Goal: Task Accomplishment & Management: Manage account settings

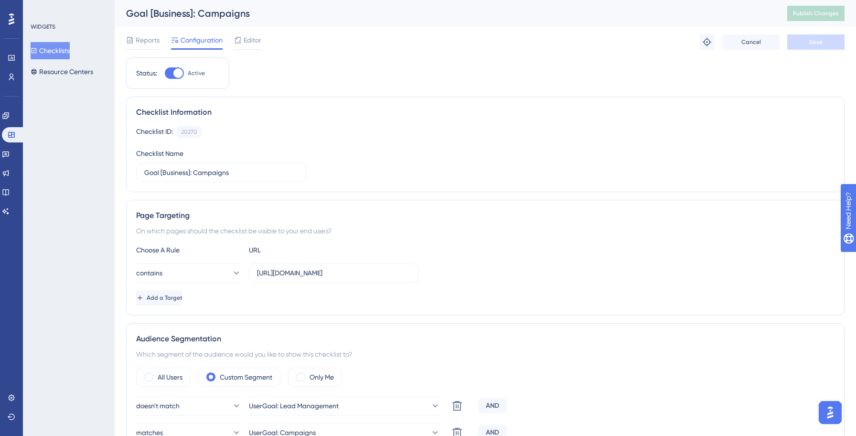
click at [65, 50] on button "Checklists" at bounding box center [50, 50] width 39 height 17
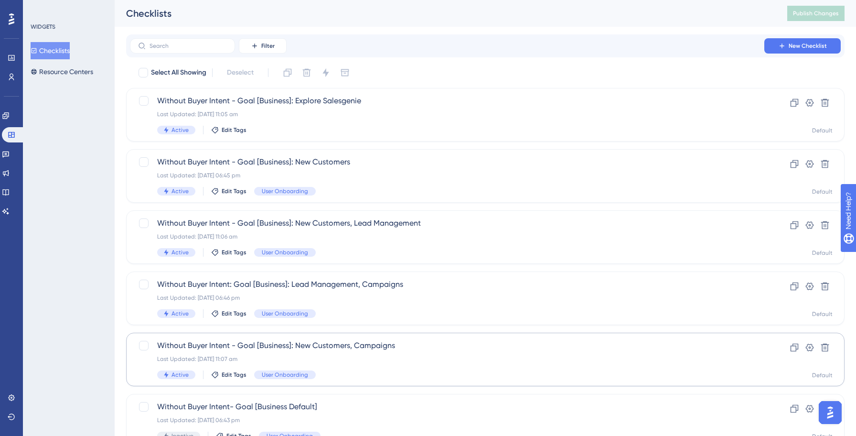
scroll to position [306, 0]
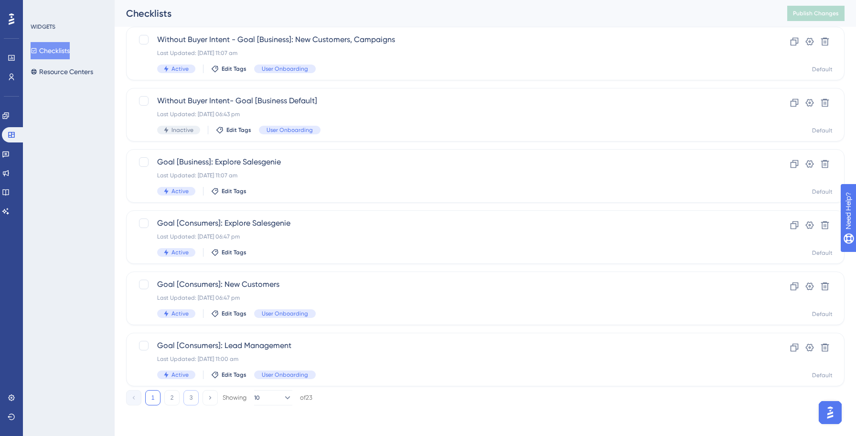
click at [190, 397] on button "3" at bounding box center [190, 397] width 15 height 15
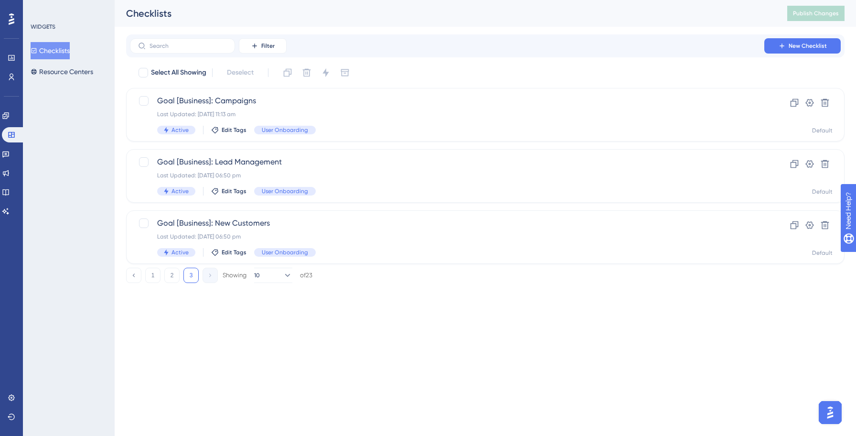
scroll to position [0, 0]
click at [307, 167] on span "Goal [Business]: Lead Management" at bounding box center [447, 161] width 580 height 11
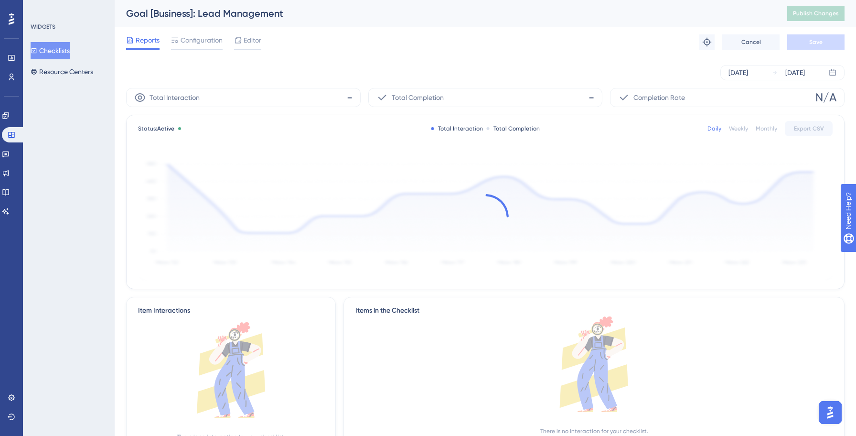
click at [248, 50] on div "Reports Configuration Editor Troubleshoot Cancel Save" at bounding box center [485, 42] width 719 height 31
click at [249, 41] on span "Editor" at bounding box center [253, 39] width 18 height 11
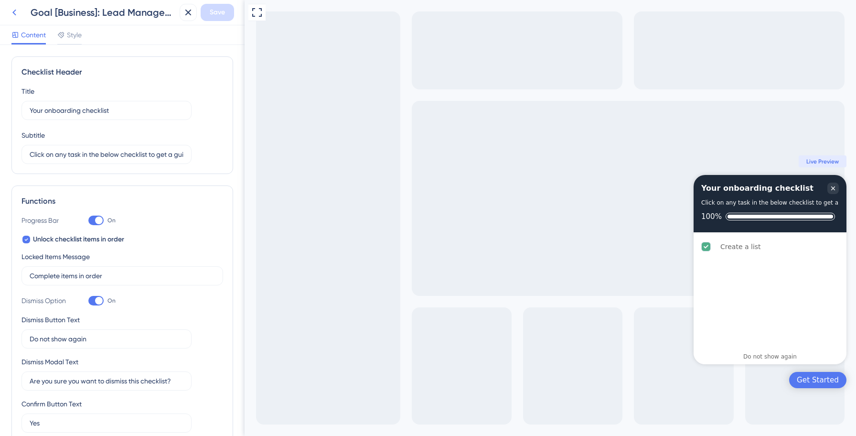
click at [15, 13] on icon at bounding box center [14, 12] width 11 height 11
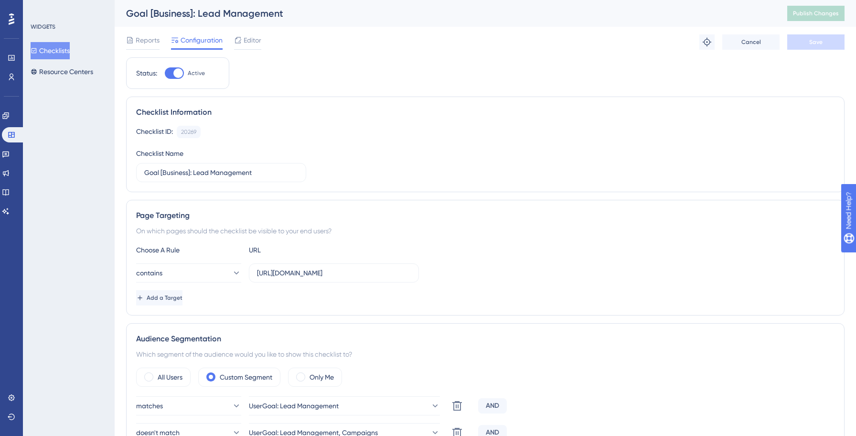
click at [53, 54] on button "Checklists" at bounding box center [50, 50] width 39 height 17
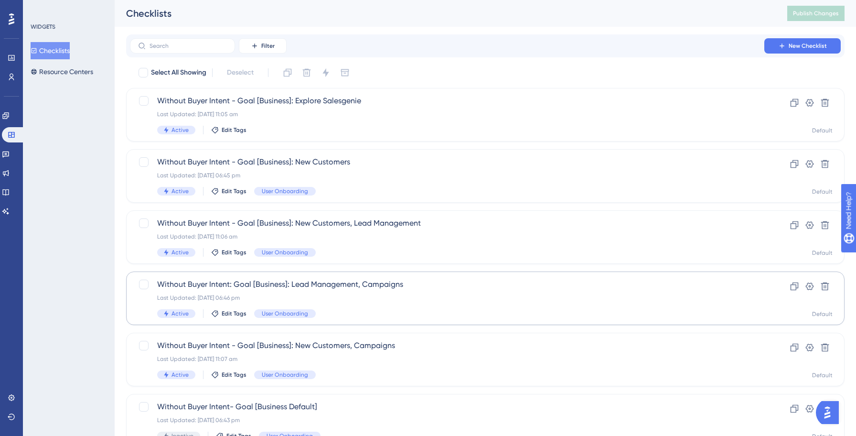
scroll to position [306, 0]
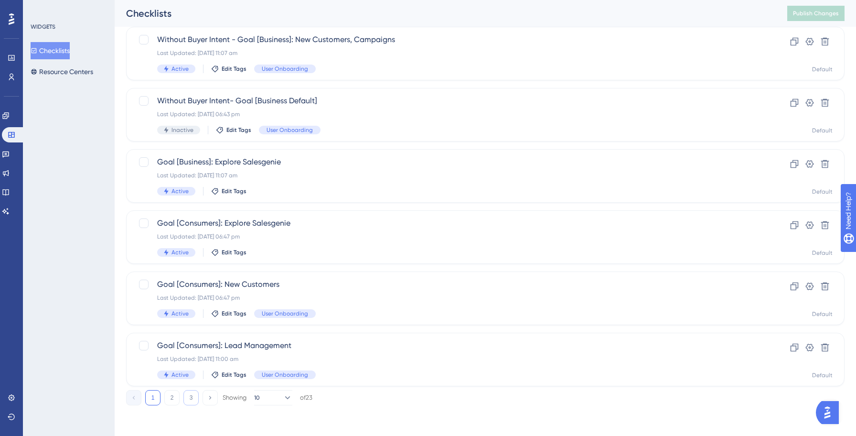
click at [192, 397] on button "3" at bounding box center [190, 397] width 15 height 15
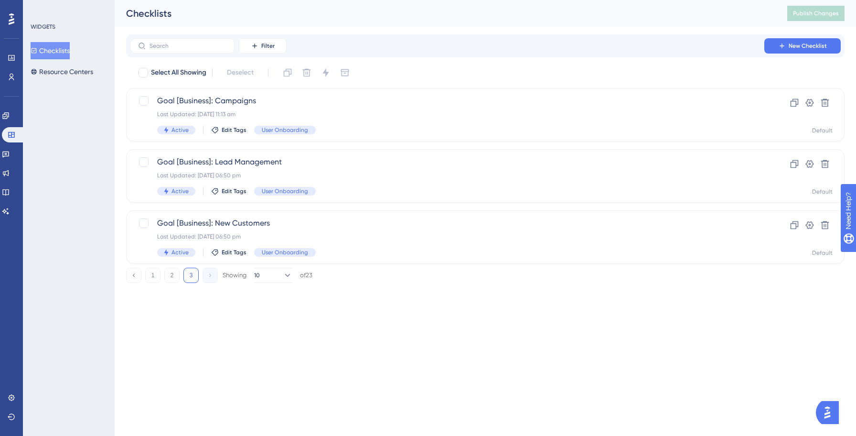
scroll to position [0, 0]
click at [320, 219] on span "Goal [Business]: New Customers" at bounding box center [447, 222] width 580 height 11
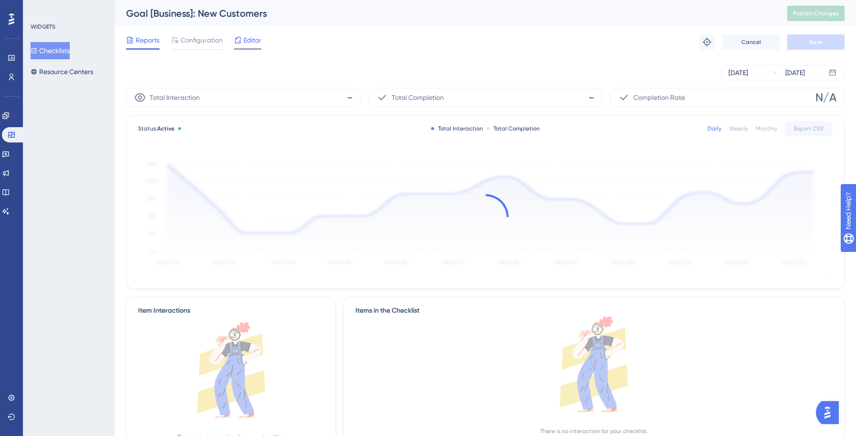
click at [255, 39] on span "Editor" at bounding box center [253, 39] width 18 height 11
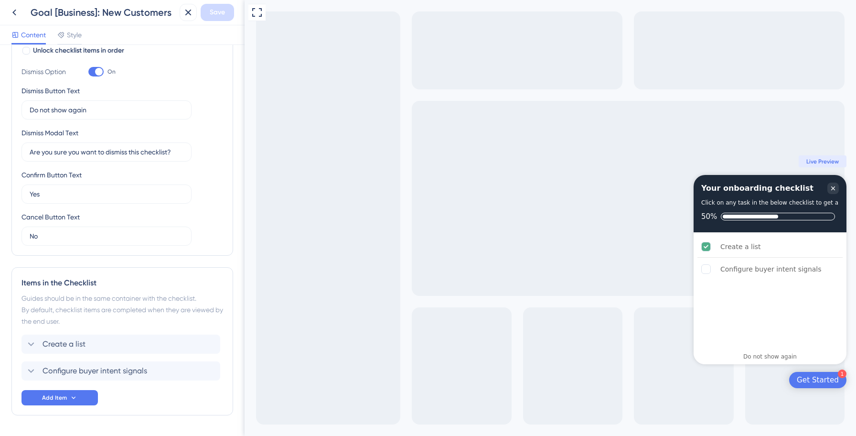
scroll to position [218, 0]
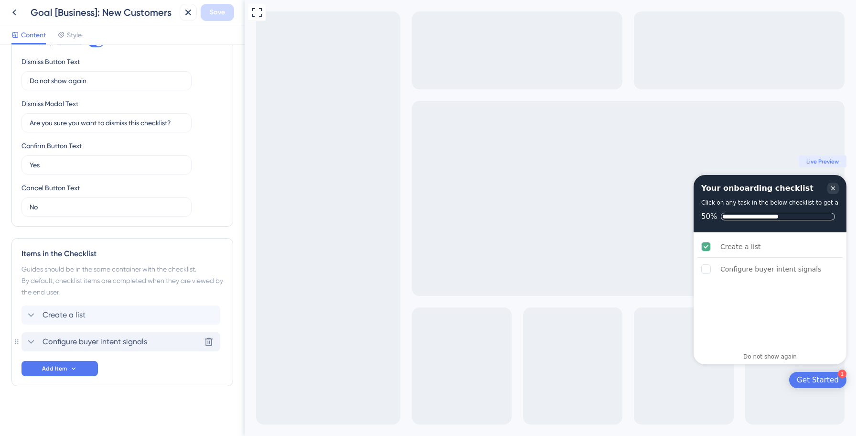
click at [129, 345] on span "Configure buyer intent signals" at bounding box center [95, 341] width 105 height 11
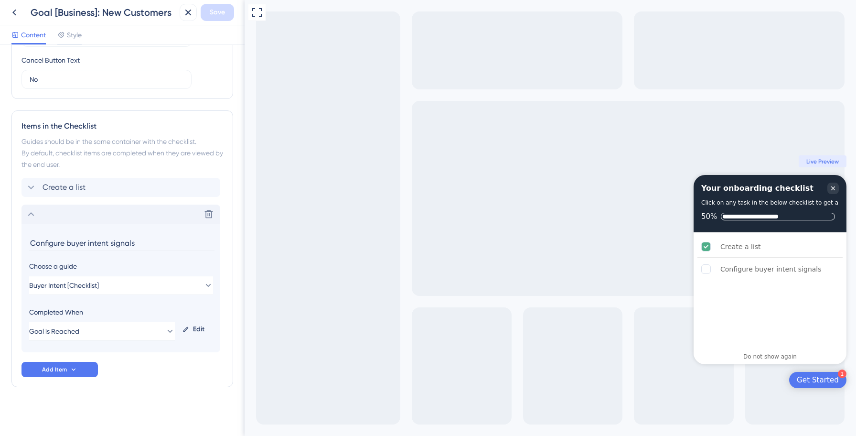
scroll to position [346, 0]
type input "Configure buyer intent topics"
click at [220, 19] on button "Save" at bounding box center [217, 12] width 33 height 17
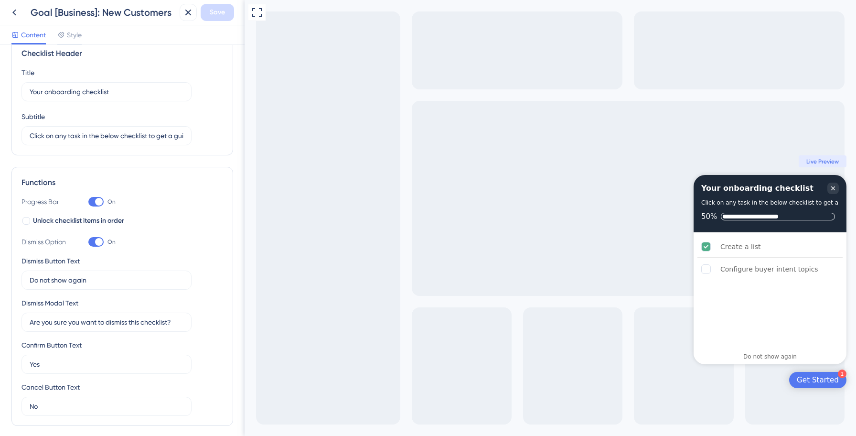
scroll to position [8, 0]
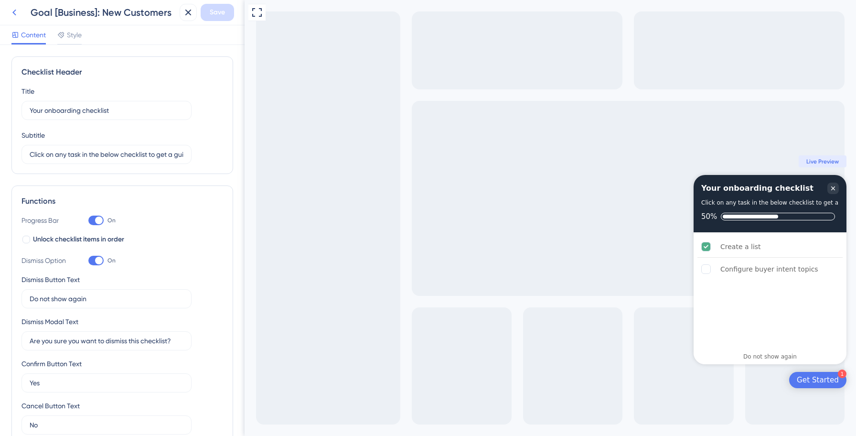
click at [16, 14] on icon at bounding box center [14, 12] width 11 height 11
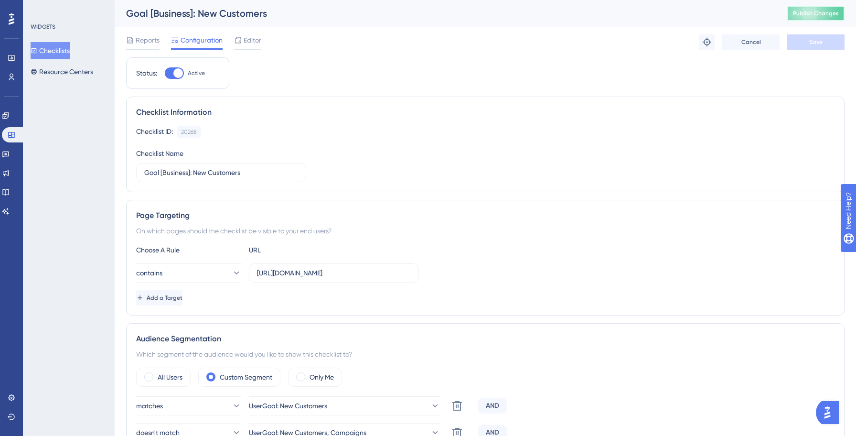
click at [810, 15] on span "Publish Changes" at bounding box center [816, 14] width 46 height 8
click at [66, 49] on button "Checklists" at bounding box center [50, 50] width 39 height 17
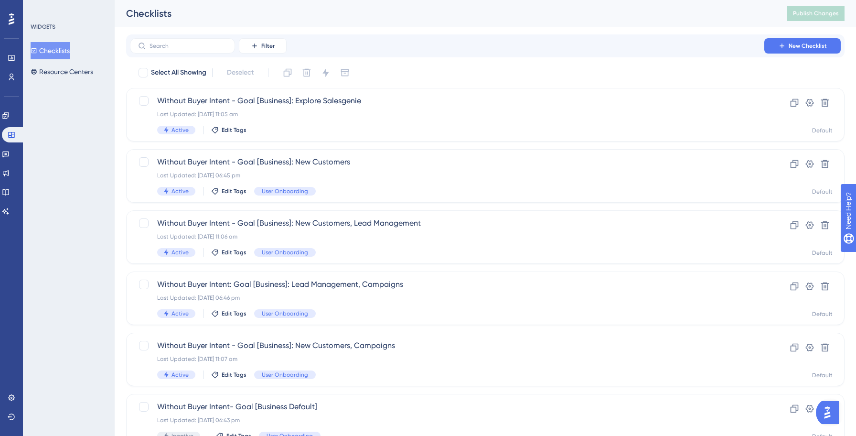
click at [49, 52] on button "Checklists" at bounding box center [50, 50] width 39 height 17
click at [182, 48] on input "text" at bounding box center [188, 46] width 77 height 7
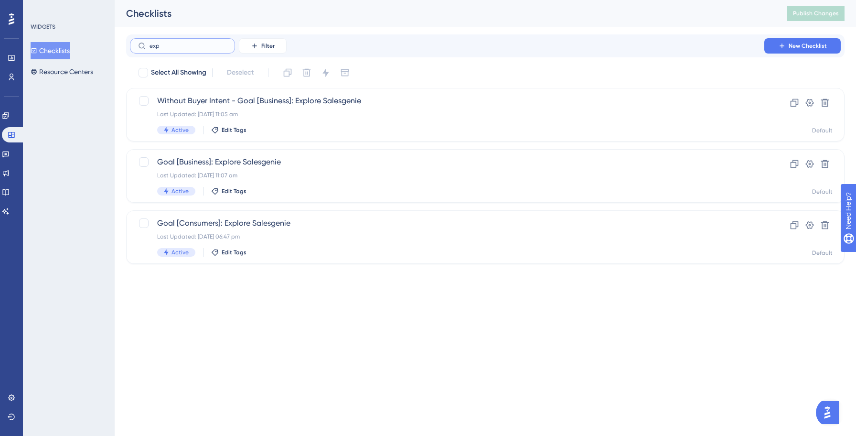
type input "expl"
click at [289, 120] on div "Without Buyer Intent - Goal [Business]: Explore Salesgenie Last Updated: [DATE]…" at bounding box center [447, 114] width 580 height 39
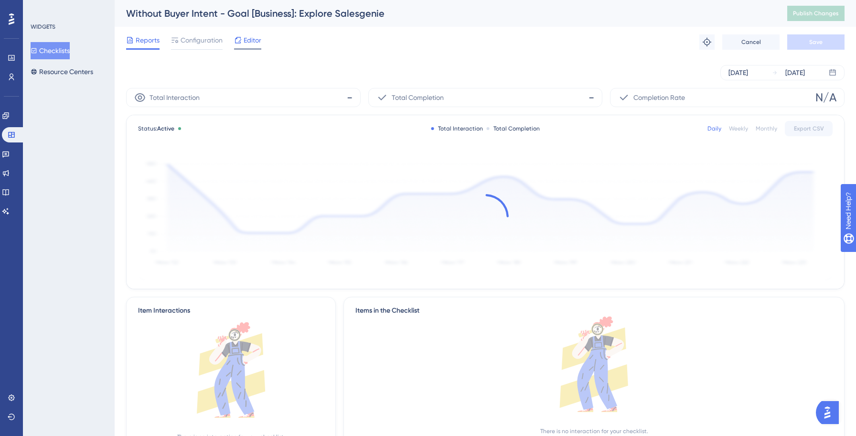
click at [254, 44] on span "Editor" at bounding box center [253, 39] width 18 height 11
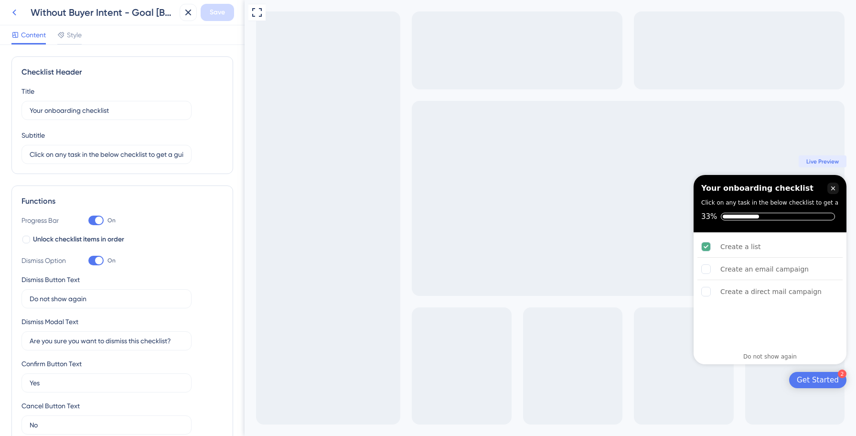
click at [18, 10] on icon at bounding box center [14, 12] width 11 height 11
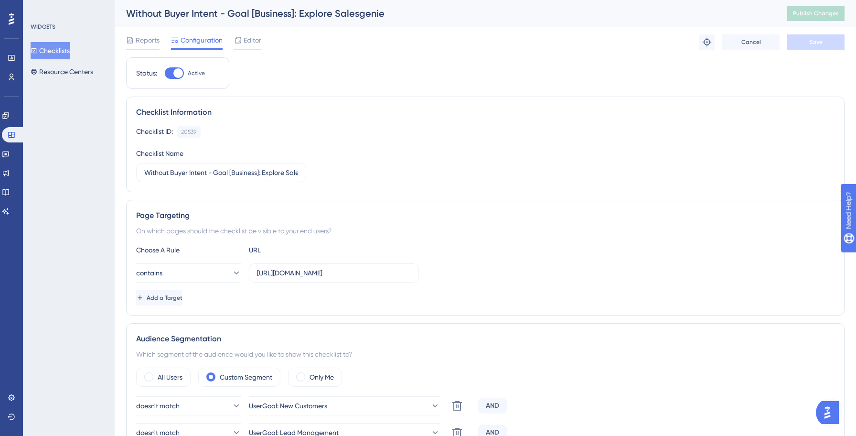
click at [52, 58] on button "Checklists" at bounding box center [50, 50] width 39 height 17
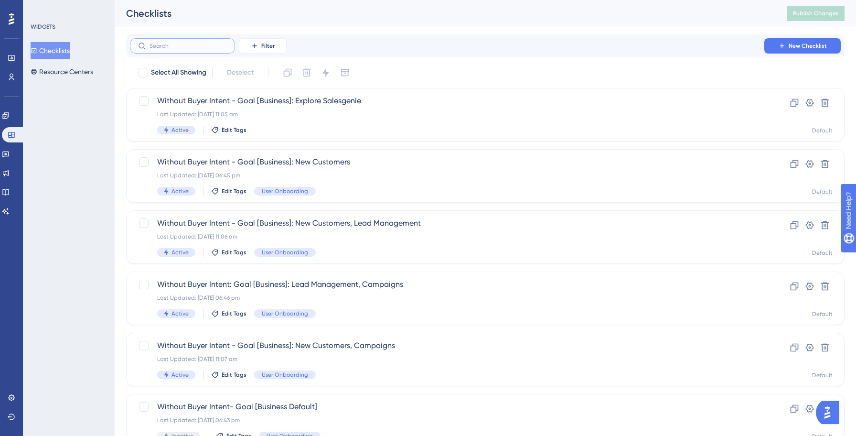
click at [181, 46] on input "text" at bounding box center [188, 46] width 77 height 7
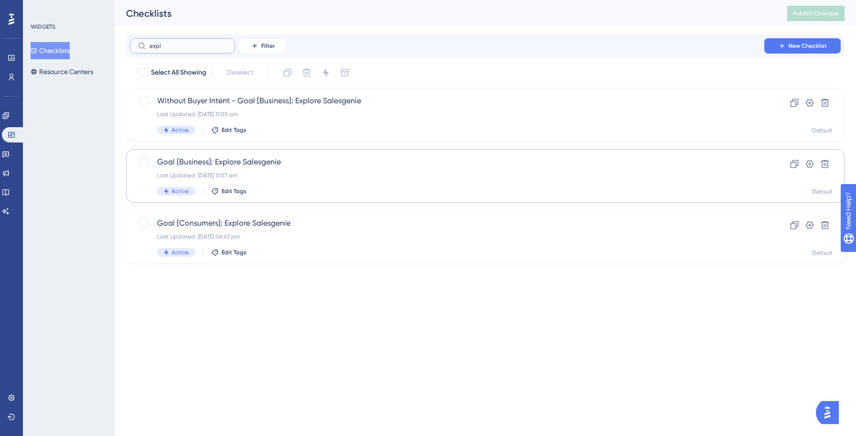
type input "expl"
click at [287, 172] on div "Last Updated: [DATE] 11:07 am" at bounding box center [447, 176] width 580 height 8
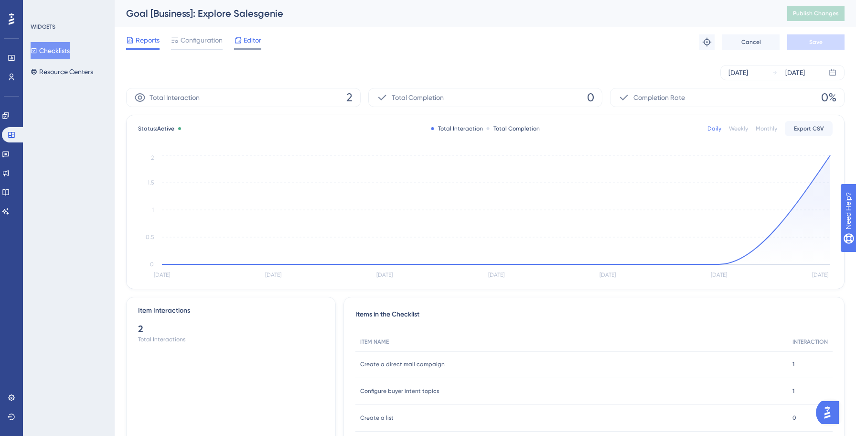
click at [255, 40] on span "Editor" at bounding box center [253, 39] width 18 height 11
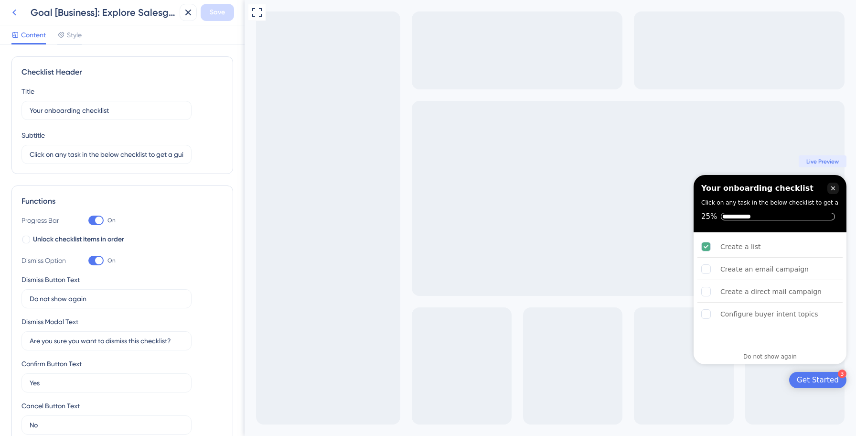
click at [15, 12] on icon at bounding box center [14, 12] width 11 height 11
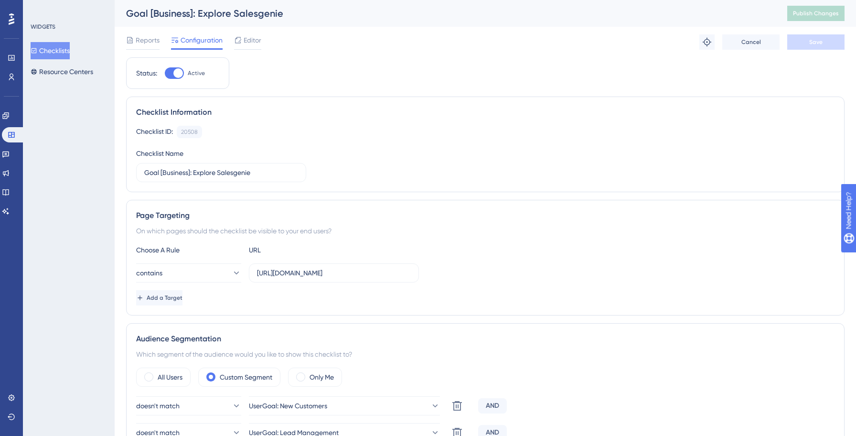
click at [52, 52] on button "Checklists" at bounding box center [50, 50] width 39 height 17
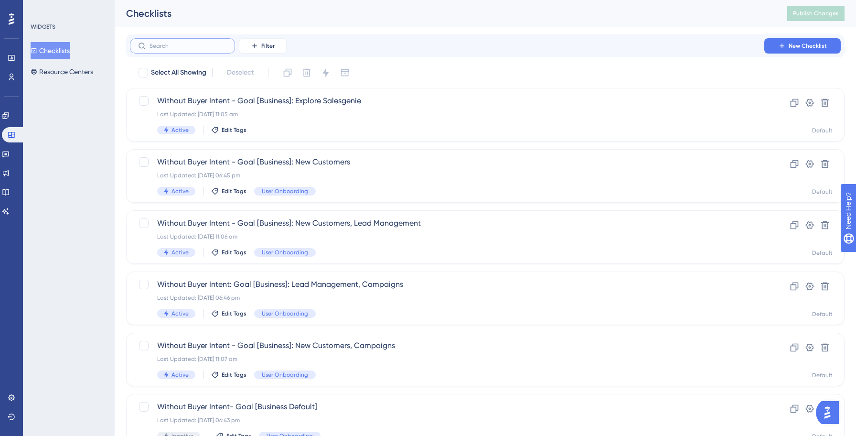
click at [199, 46] on input "text" at bounding box center [188, 46] width 77 height 7
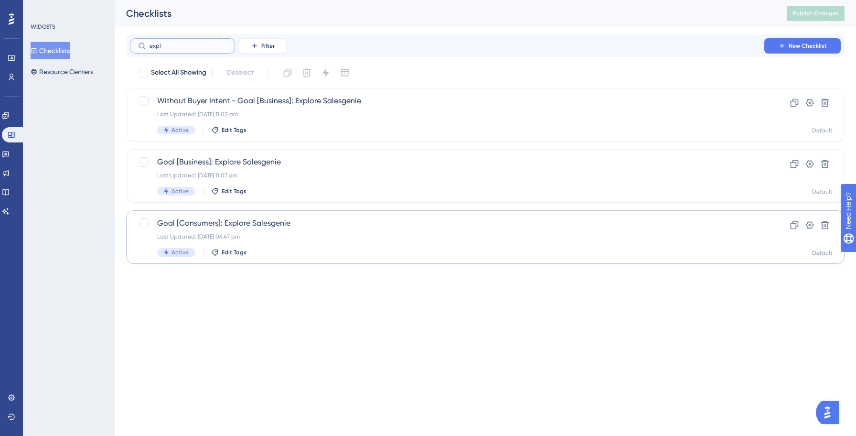
type input "expl"
click at [278, 233] on div "Last Updated: [DATE] 06:47 pm" at bounding box center [447, 237] width 580 height 8
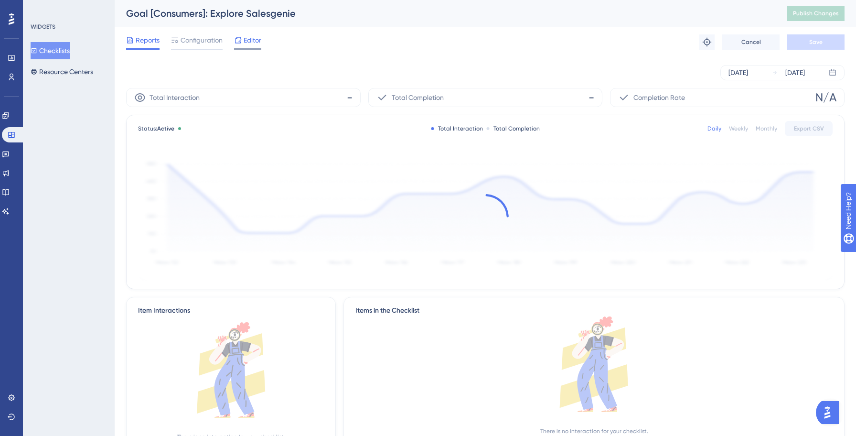
click at [254, 46] on div "Editor" at bounding box center [247, 41] width 27 height 15
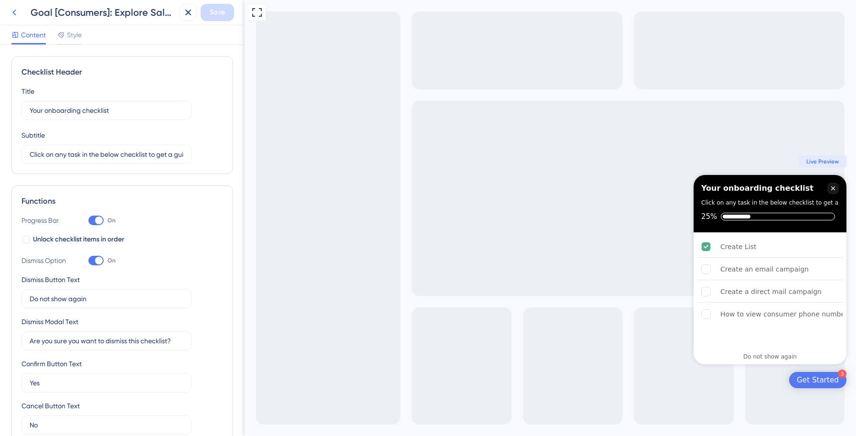
click at [16, 14] on icon at bounding box center [14, 12] width 11 height 11
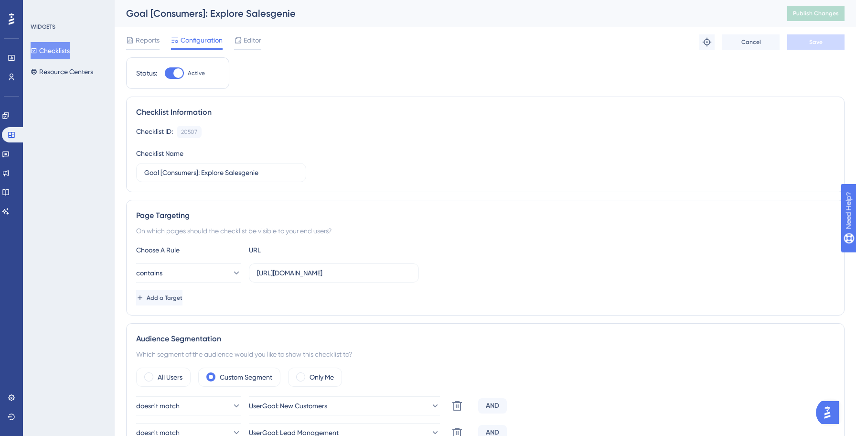
click at [56, 46] on button "Checklists" at bounding box center [50, 50] width 39 height 17
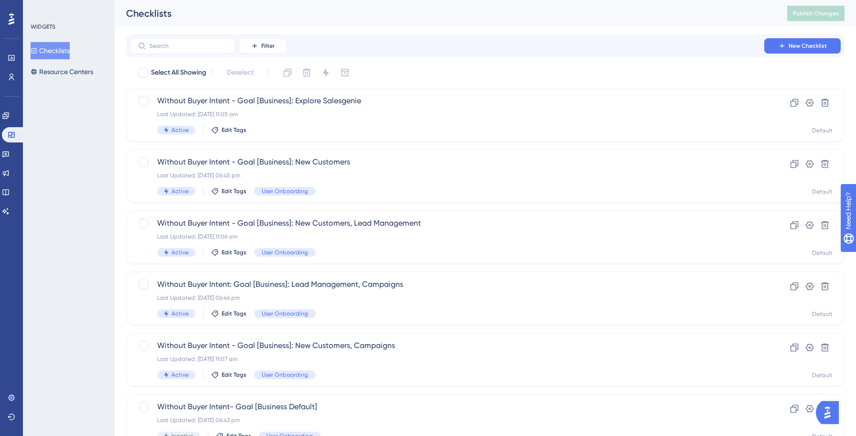
click at [175, 54] on div "Filter New Checklist" at bounding box center [485, 45] width 719 height 23
click at [176, 47] on input "text" at bounding box center [188, 46] width 77 height 7
type input "outr"
checkbox input "true"
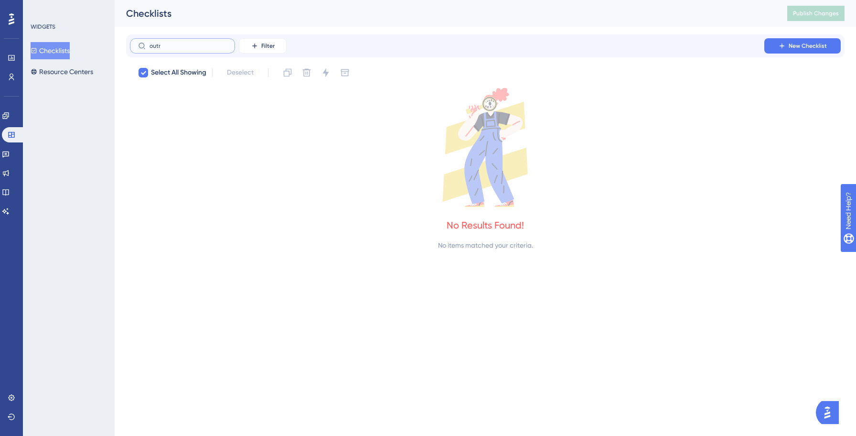
type input "out"
checkbox input "false"
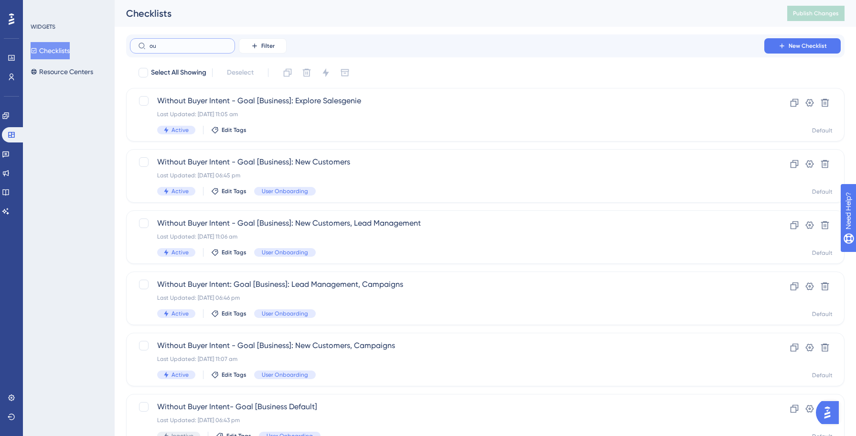
type input "o"
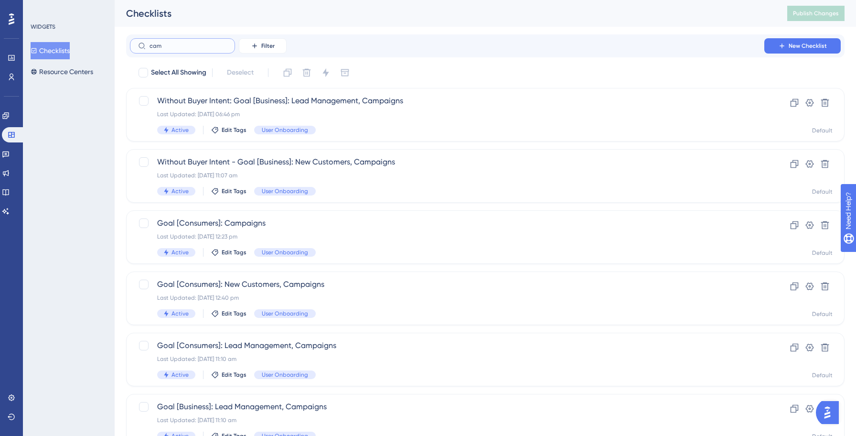
type input "camp"
click at [345, 118] on div "Last Updated: [DATE] 06:46 pm" at bounding box center [447, 114] width 580 height 8
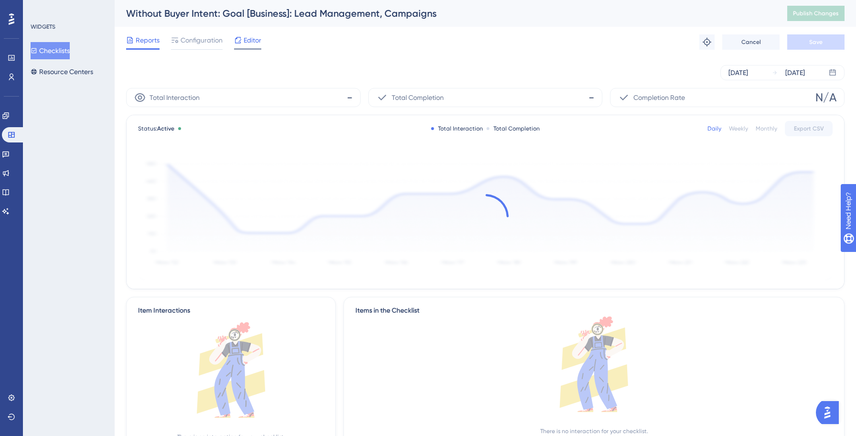
click at [251, 43] on span "Editor" at bounding box center [253, 39] width 18 height 11
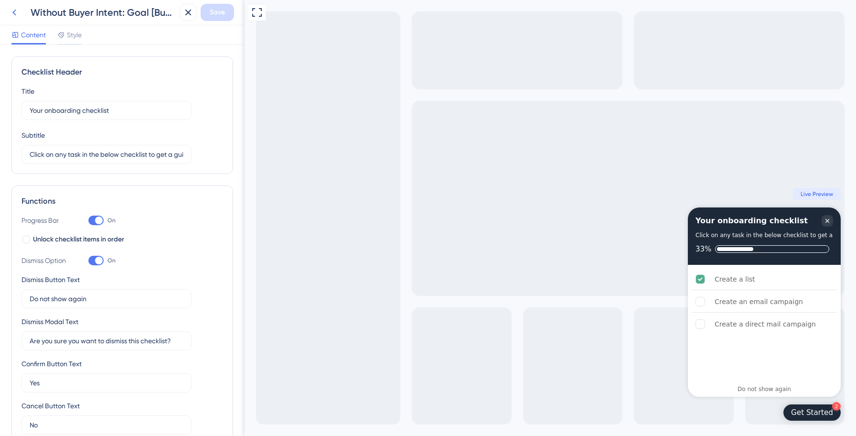
click at [19, 15] on icon at bounding box center [14, 12] width 11 height 11
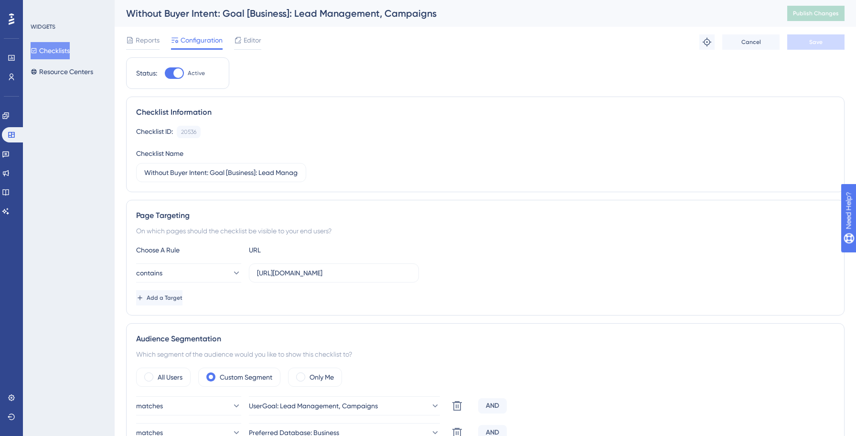
click at [60, 51] on button "Checklists" at bounding box center [50, 50] width 39 height 17
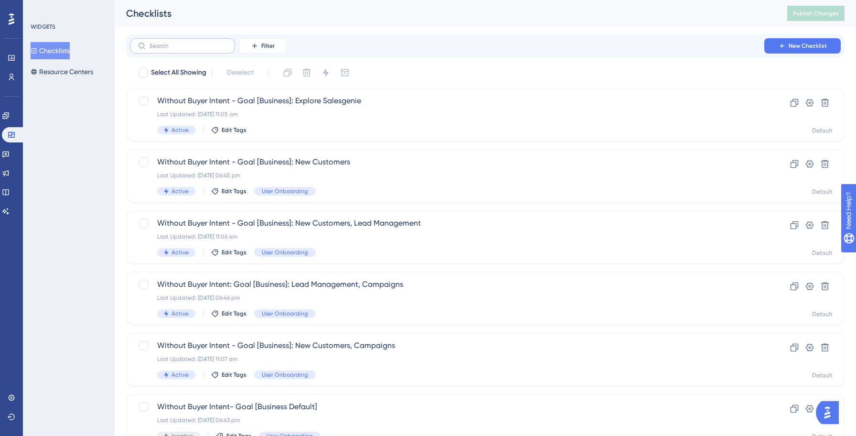
click at [208, 50] on label at bounding box center [182, 45] width 105 height 15
click at [208, 49] on input "text" at bounding box center [188, 46] width 77 height 7
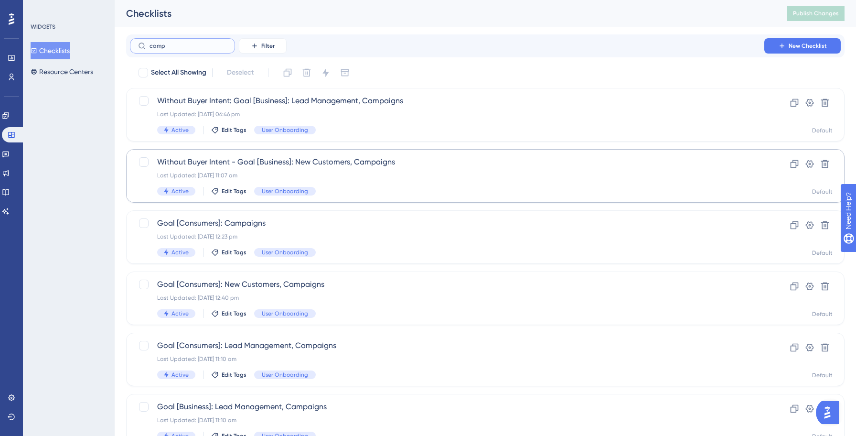
type input "camp"
click at [358, 179] on div "Last Updated: [DATE] 11:07 am" at bounding box center [447, 176] width 580 height 8
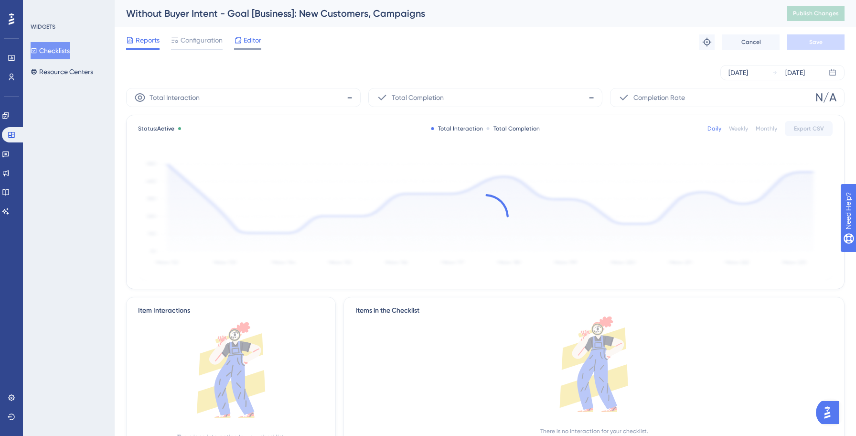
click at [247, 39] on span "Editor" at bounding box center [253, 39] width 18 height 11
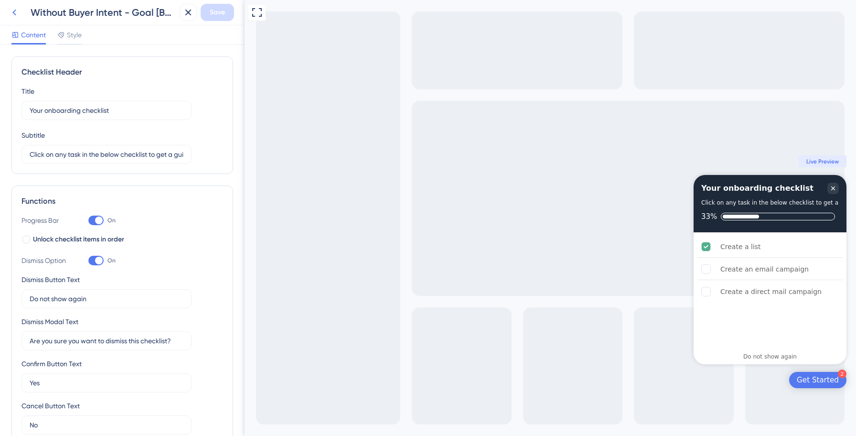
click at [10, 12] on icon at bounding box center [14, 12] width 11 height 11
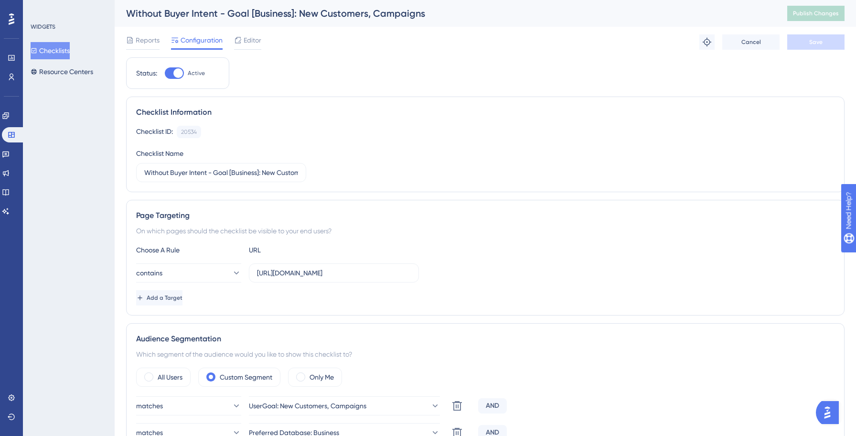
click at [59, 53] on button "Checklists" at bounding box center [50, 50] width 39 height 17
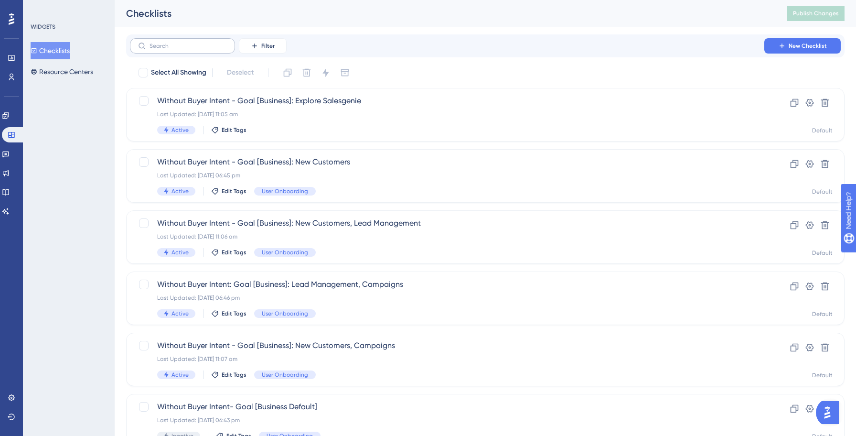
click at [175, 52] on label at bounding box center [182, 45] width 105 height 15
click at [175, 49] on input "text" at bounding box center [188, 46] width 77 height 7
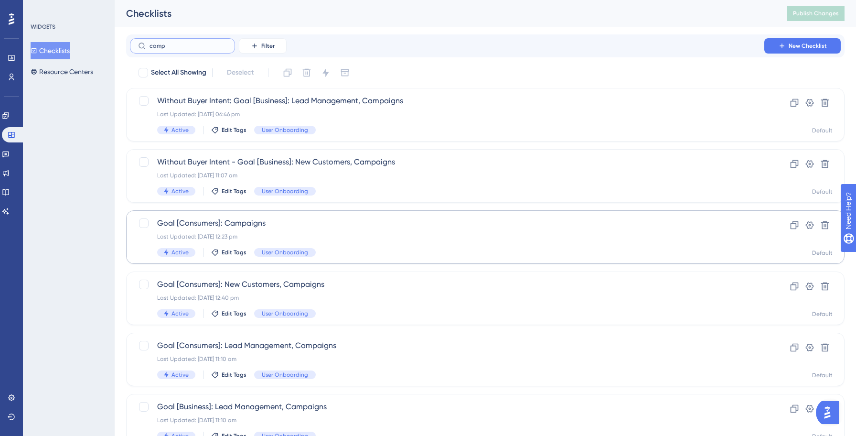
type input "camp"
click at [333, 233] on div "Last Updated: [DATE] 12:23 pm" at bounding box center [447, 237] width 580 height 8
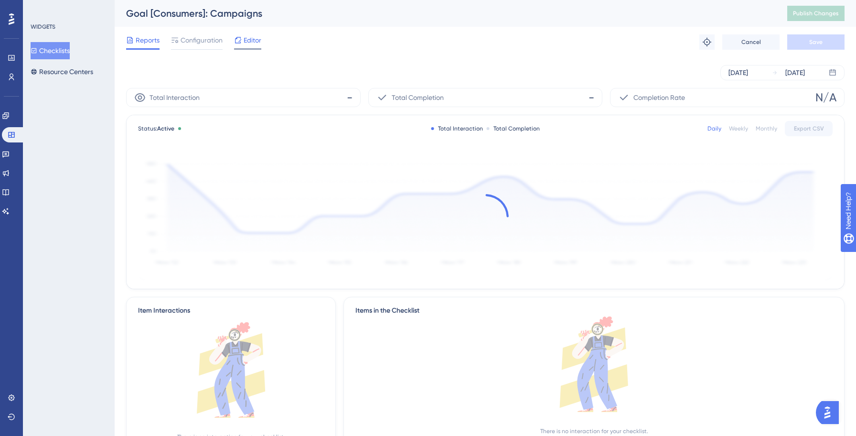
click at [239, 41] on icon at bounding box center [238, 40] width 6 height 6
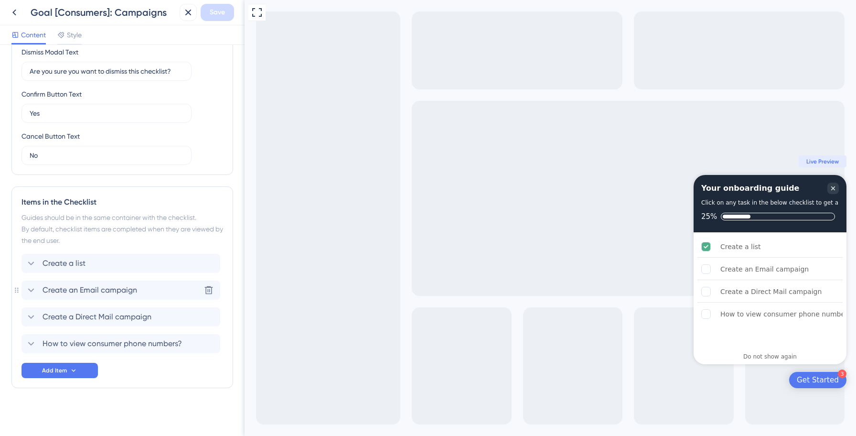
scroll to position [271, 0]
click at [82, 292] on span "Create an Email campaign" at bounding box center [90, 287] width 95 height 11
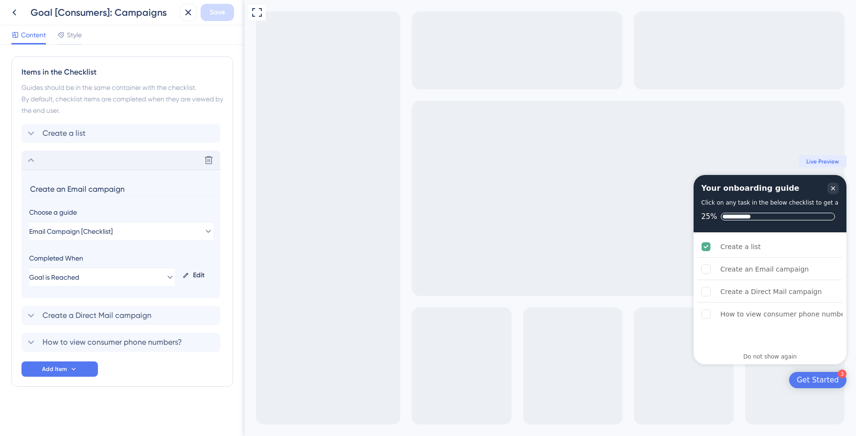
scroll to position [400, 0]
click at [70, 184] on input "Create an Email campaign" at bounding box center [121, 188] width 185 height 15
type input "Create an email campaign"
click at [75, 320] on span "Create a Direct Mail campaign" at bounding box center [97, 314] width 109 height 11
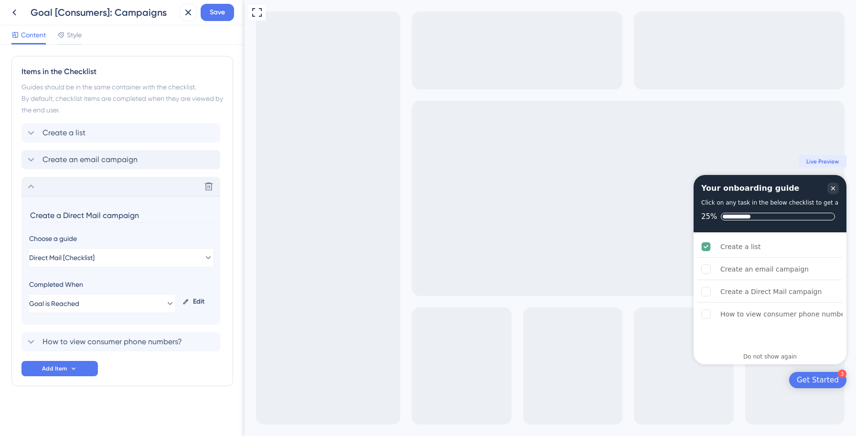
click at [66, 213] on input "Create a Direct Mail campaign" at bounding box center [121, 215] width 185 height 15
click at [89, 215] on input "Create a direct Mail campaign" at bounding box center [121, 215] width 185 height 15
type input "Create a direct mail campaign"
click at [213, 14] on span "Save" at bounding box center [217, 12] width 15 height 11
click at [182, 19] on icon at bounding box center [182, 18] width 10 height 10
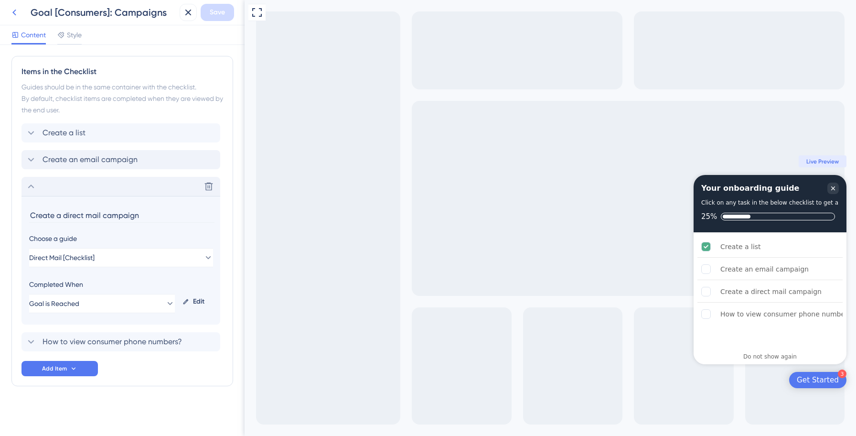
click at [17, 9] on icon at bounding box center [14, 12] width 11 height 11
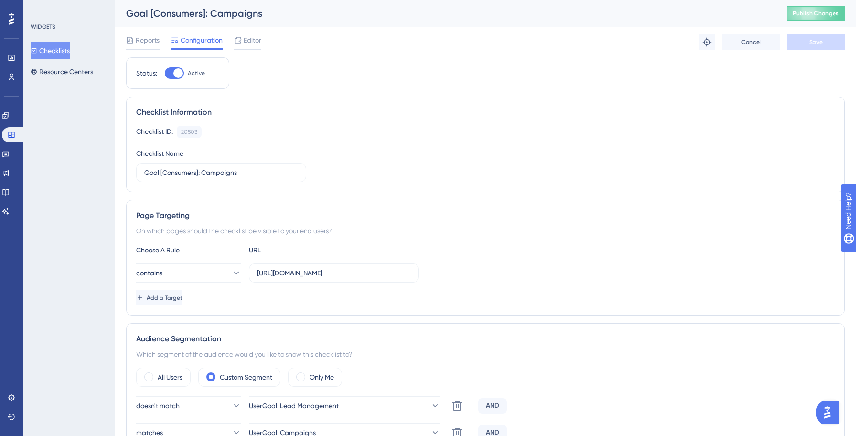
click at [66, 53] on button "Checklists" at bounding box center [50, 50] width 39 height 17
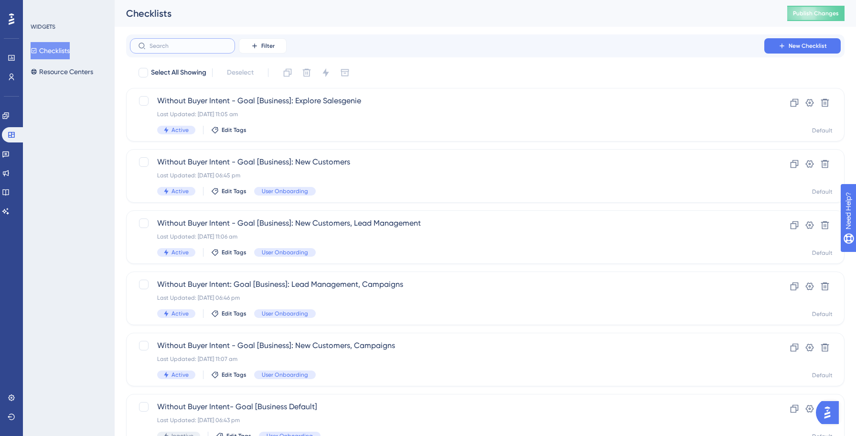
click at [188, 44] on input "text" at bounding box center [188, 46] width 77 height 7
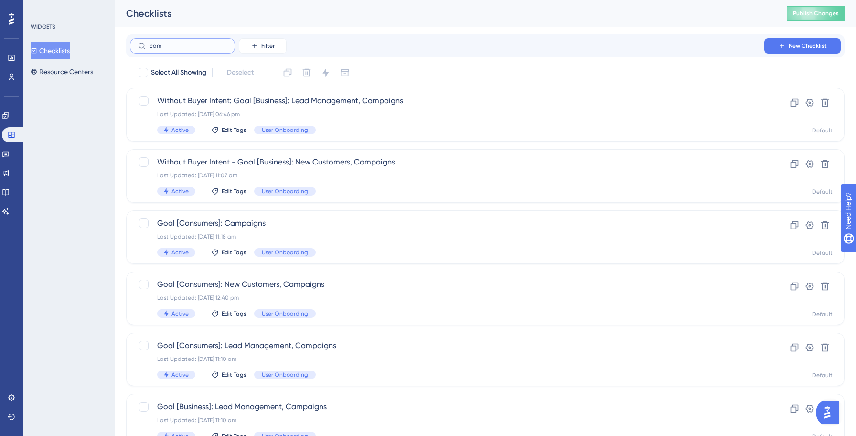
type input "cama"
checkbox input "true"
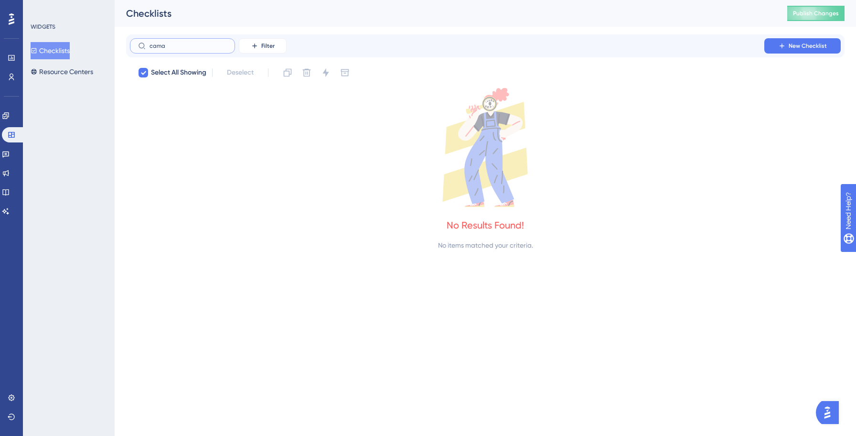
type input "cam"
checkbox input "false"
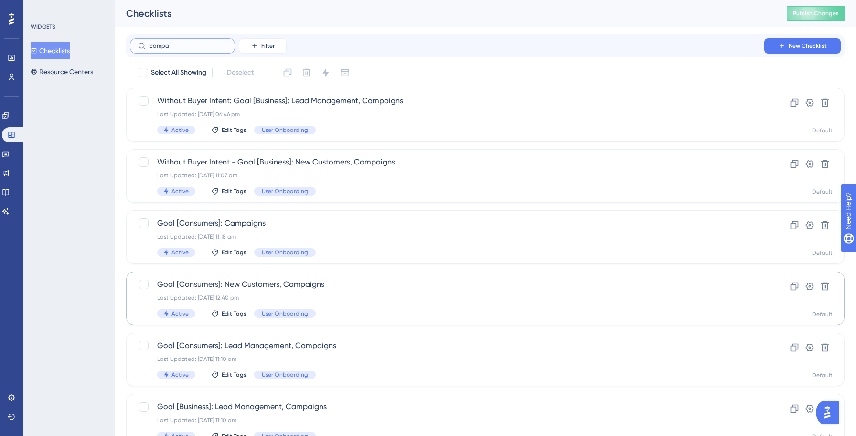
type input "campa"
click at [319, 282] on span "Goal [Consumers]: New Customers, Campaigns" at bounding box center [447, 284] width 580 height 11
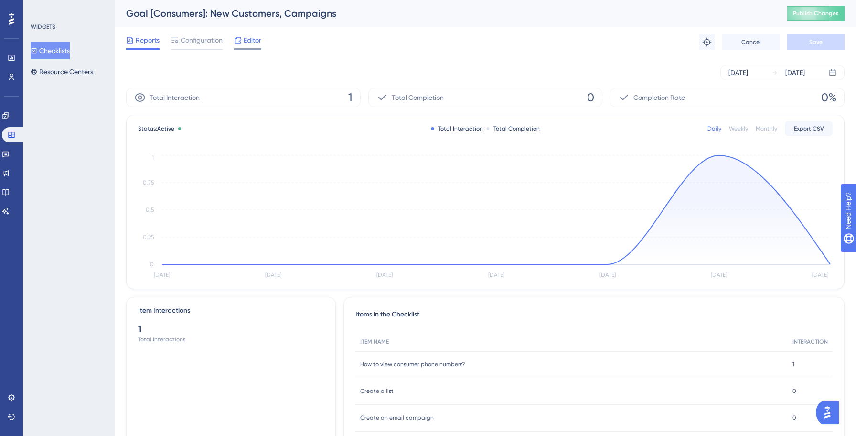
click at [253, 43] on span "Editor" at bounding box center [253, 39] width 18 height 11
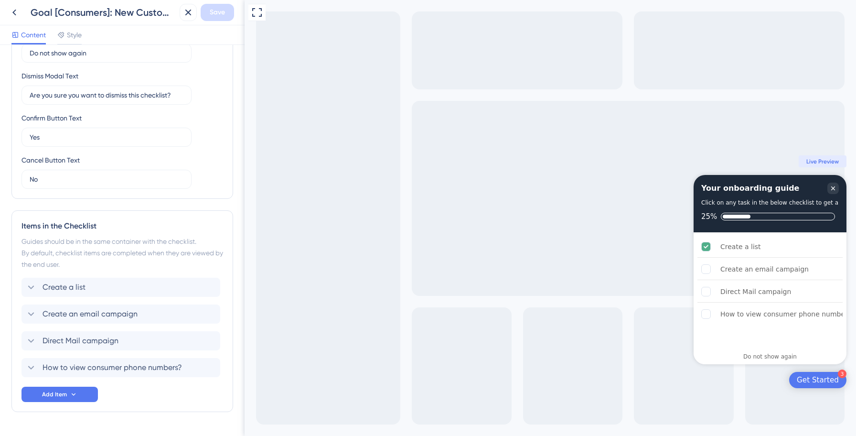
scroll to position [271, 0]
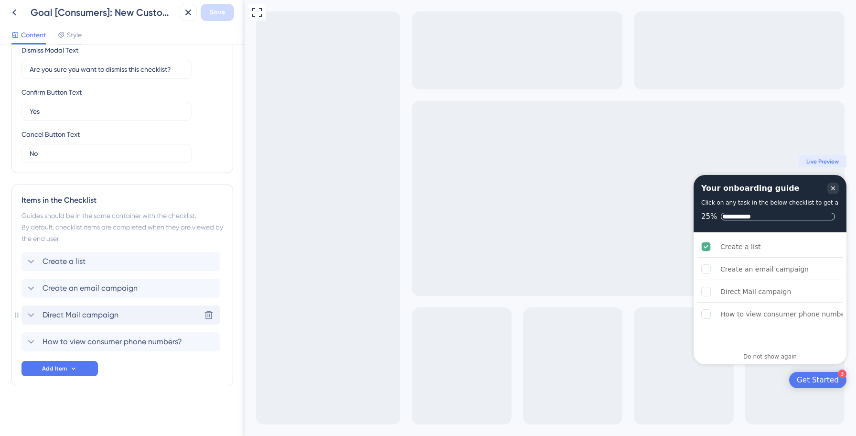
click at [66, 316] on span "Direct Mail campaign" at bounding box center [81, 314] width 76 height 11
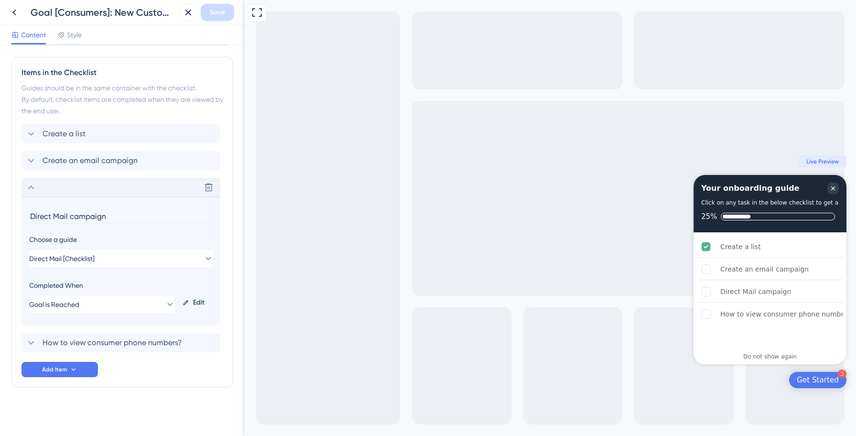
scroll to position [400, 0]
click at [32, 214] on input "Direct Mail campaign" at bounding box center [121, 215] width 185 height 15
type input "Create a direct mail campaign"
click at [219, 12] on span "Save" at bounding box center [217, 12] width 15 height 11
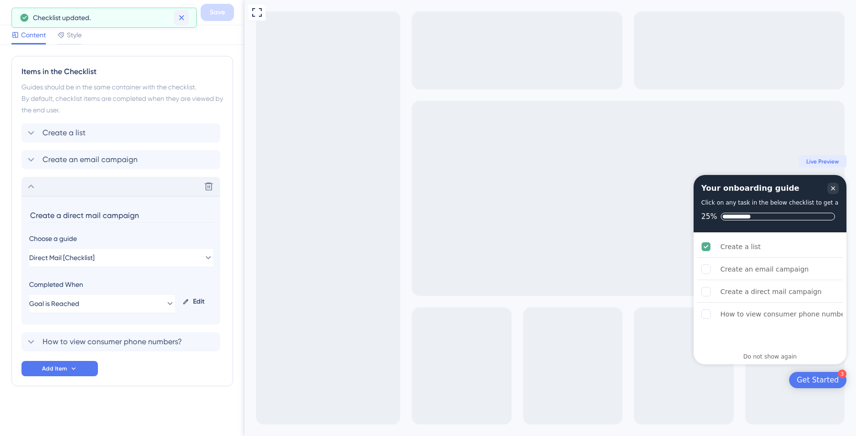
click at [187, 15] on button at bounding box center [181, 17] width 15 height 15
click at [17, 11] on icon at bounding box center [14, 12] width 11 height 11
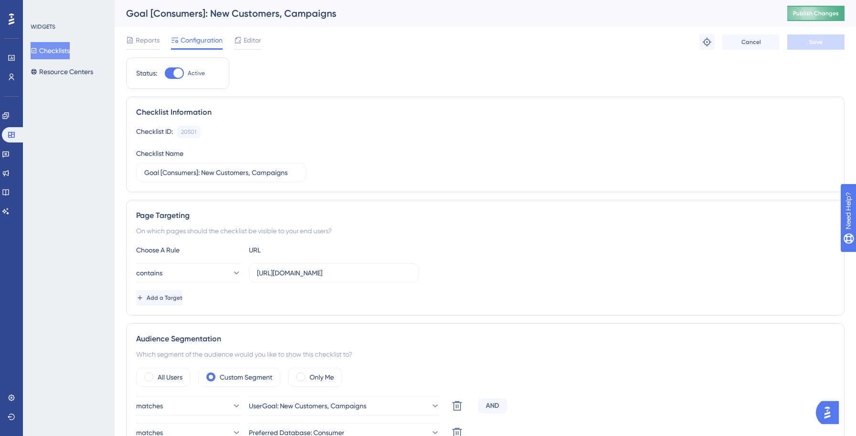
click at [828, 15] on span "Publish Changes" at bounding box center [816, 14] width 46 height 8
click at [54, 52] on button "Checklists" at bounding box center [50, 50] width 39 height 17
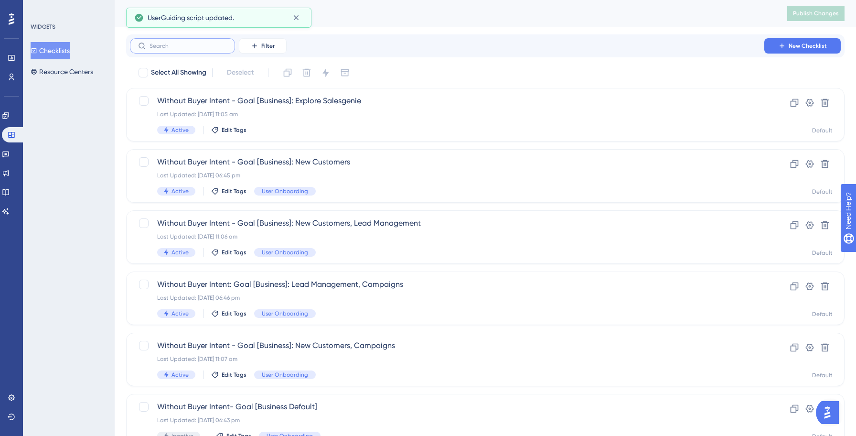
click at [182, 45] on input "text" at bounding box center [188, 46] width 77 height 7
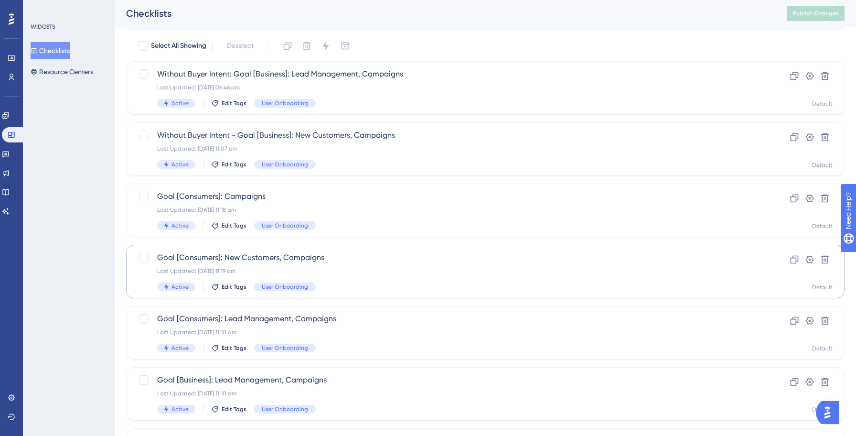
scroll to position [40, 0]
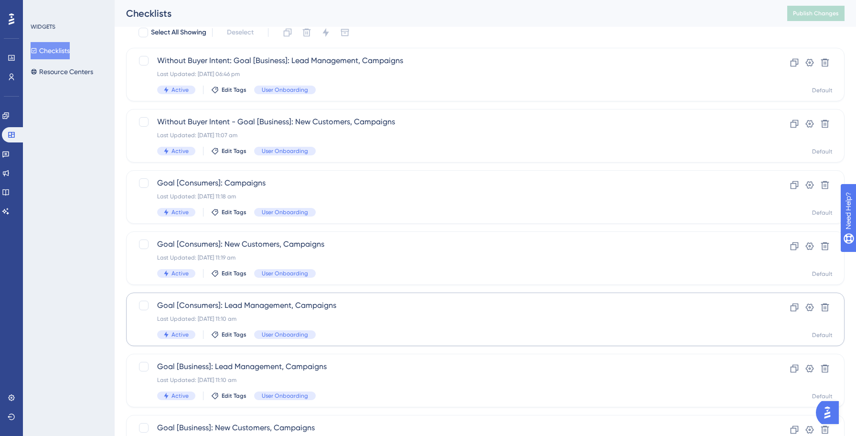
type input "campaign"
click at [351, 301] on span "Goal [Consumers]: Lead Management, Campaigns" at bounding box center [447, 305] width 580 height 11
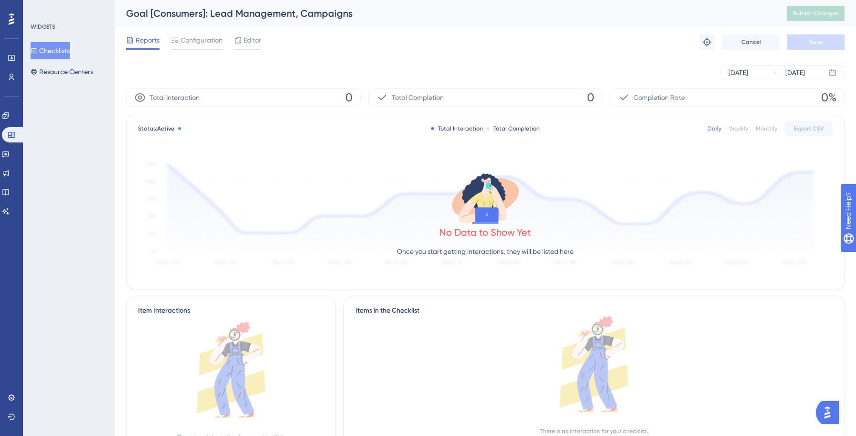
click at [251, 33] on div "Reports Configuration Editor Troubleshoot Cancel Save" at bounding box center [485, 42] width 719 height 31
click at [251, 35] on span "Editor" at bounding box center [253, 39] width 18 height 11
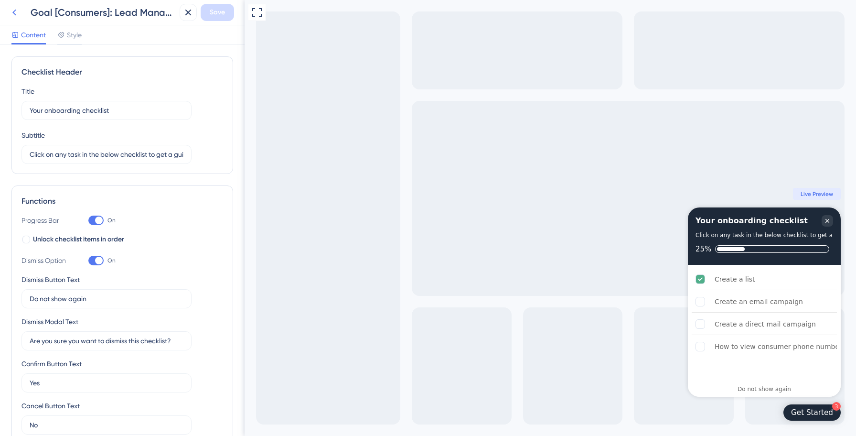
click at [17, 10] on icon at bounding box center [14, 12] width 11 height 11
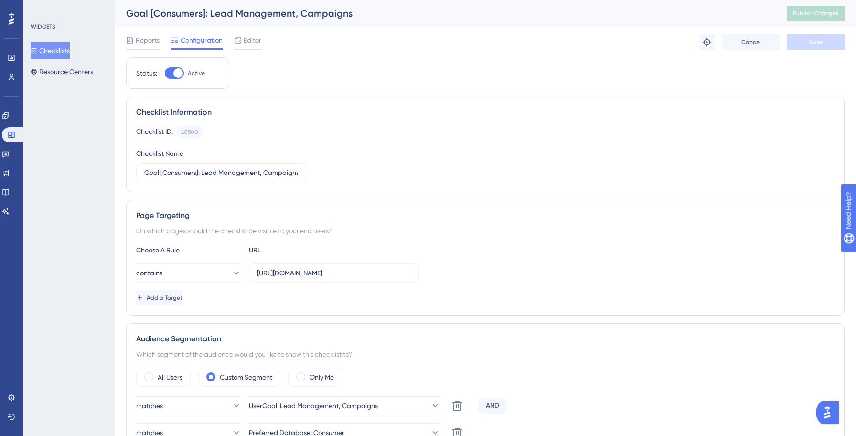
click at [64, 51] on button "Checklists" at bounding box center [50, 50] width 39 height 17
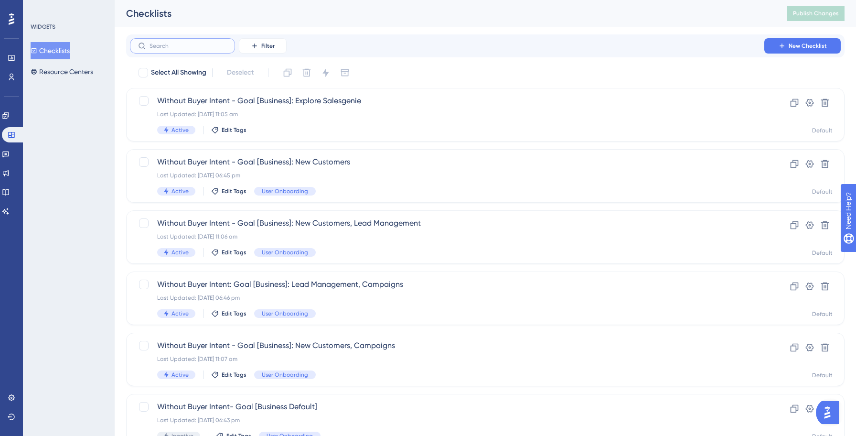
click at [176, 43] on input "text" at bounding box center [188, 46] width 77 height 7
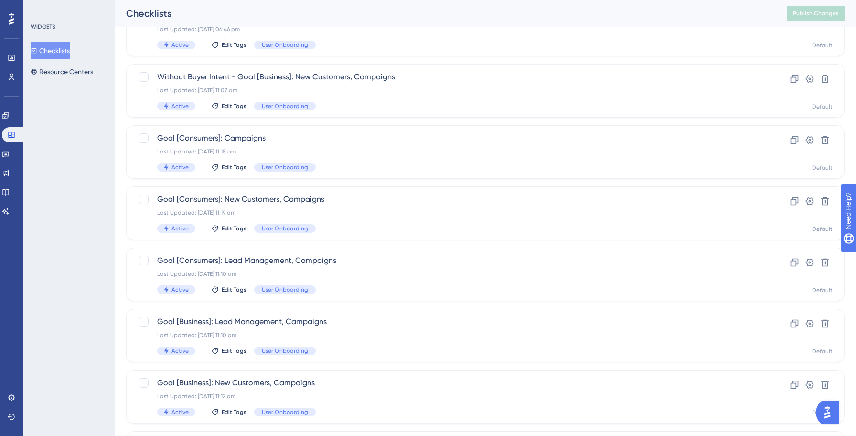
scroll to position [90, 0]
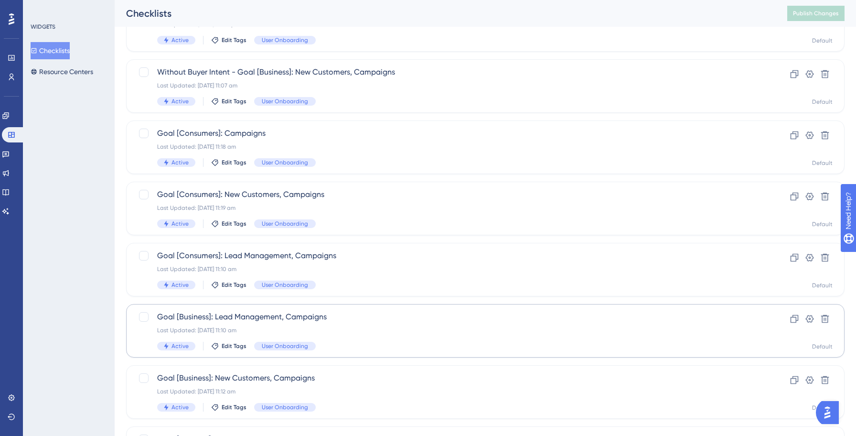
type input "campa"
click at [353, 326] on div "Last Updated: [DATE] 11:10 am" at bounding box center [447, 330] width 580 height 8
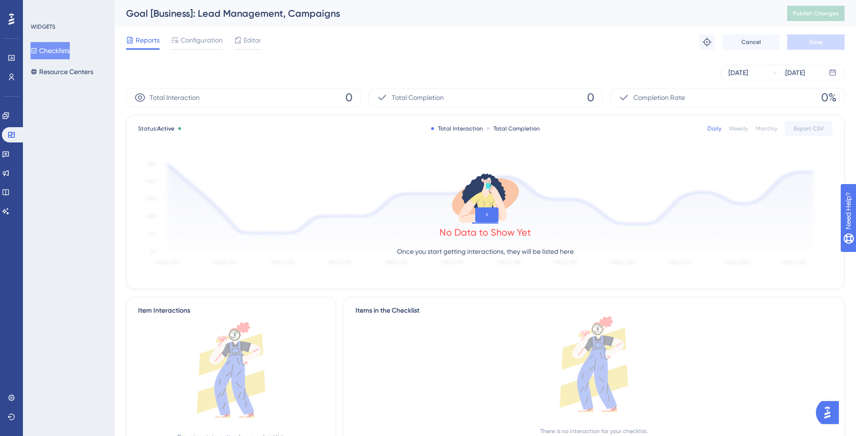
click at [49, 50] on button "Checklists" at bounding box center [50, 50] width 39 height 17
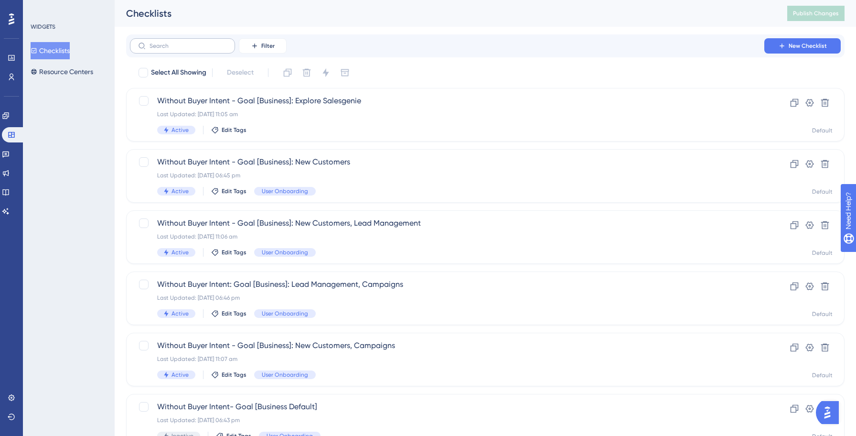
click at [182, 39] on label at bounding box center [182, 45] width 105 height 15
click at [182, 43] on input "text" at bounding box center [188, 46] width 77 height 7
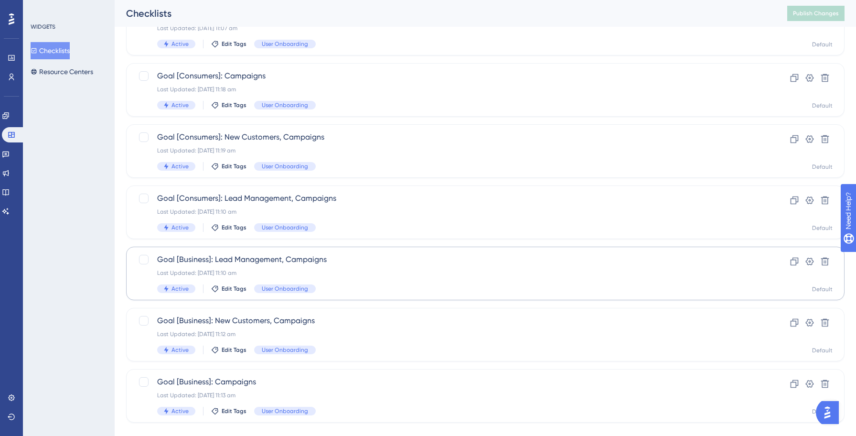
scroll to position [150, 0]
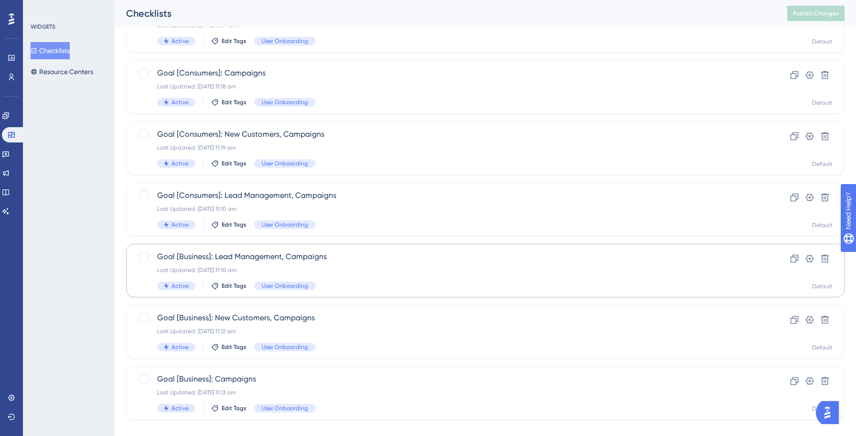
type input "campai"
click at [354, 276] on div "Goal [Business]: Lead Management, Campaigns Last Updated: [DATE] 11:10 am Activ…" at bounding box center [447, 270] width 580 height 39
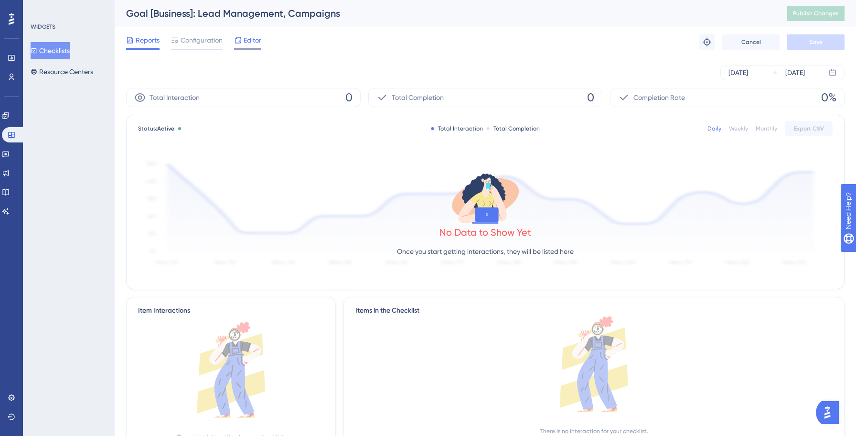
click at [256, 35] on span "Editor" at bounding box center [253, 39] width 18 height 11
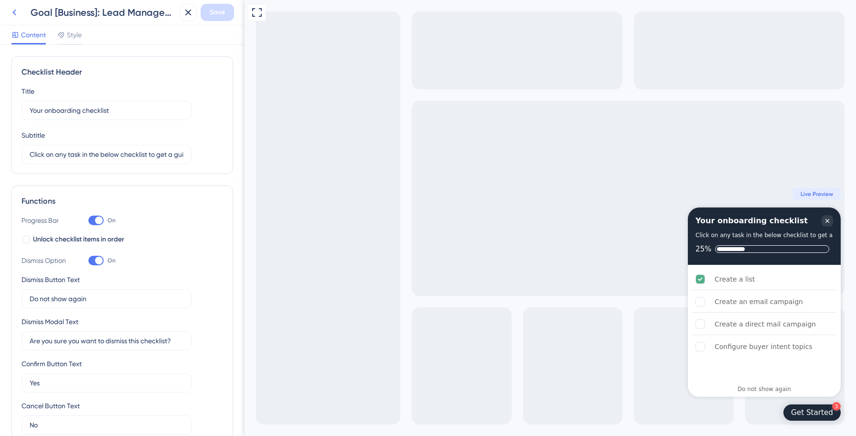
click at [16, 17] on icon at bounding box center [14, 12] width 11 height 11
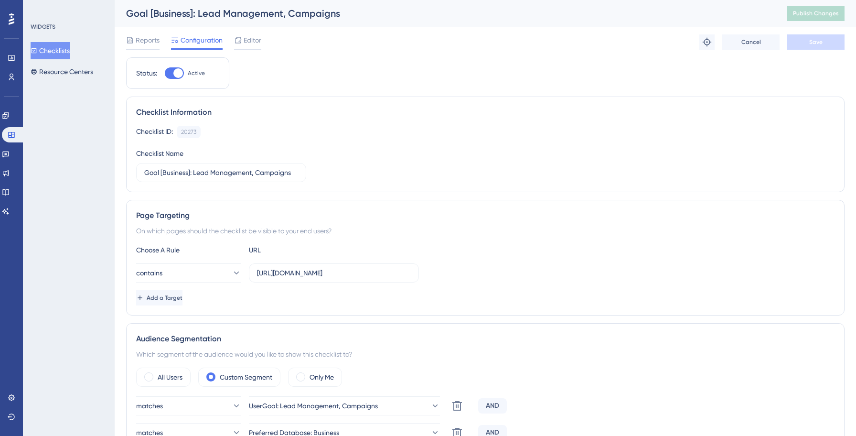
click at [53, 51] on button "Checklists" at bounding box center [50, 50] width 39 height 17
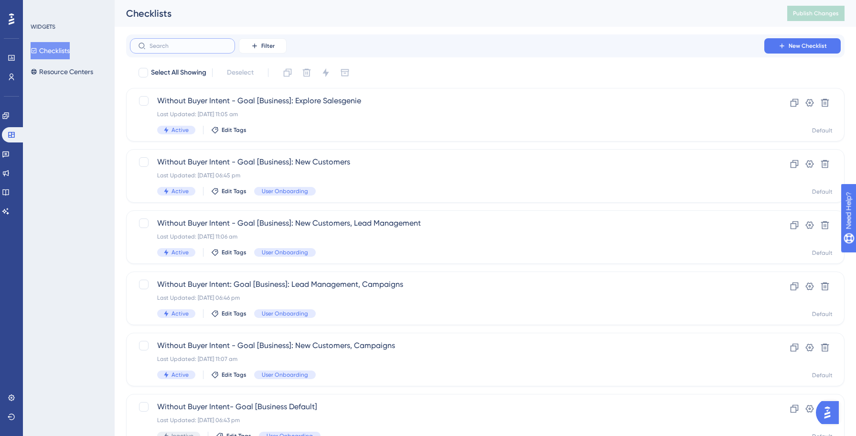
click at [166, 46] on input "text" at bounding box center [188, 46] width 77 height 7
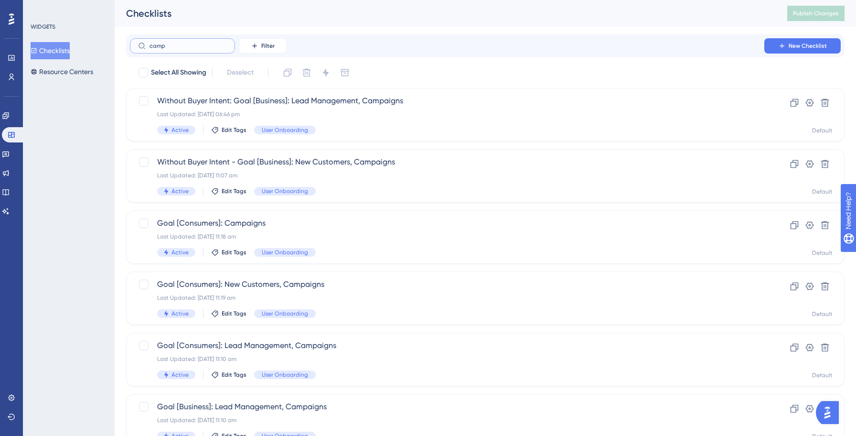
type input "campa"
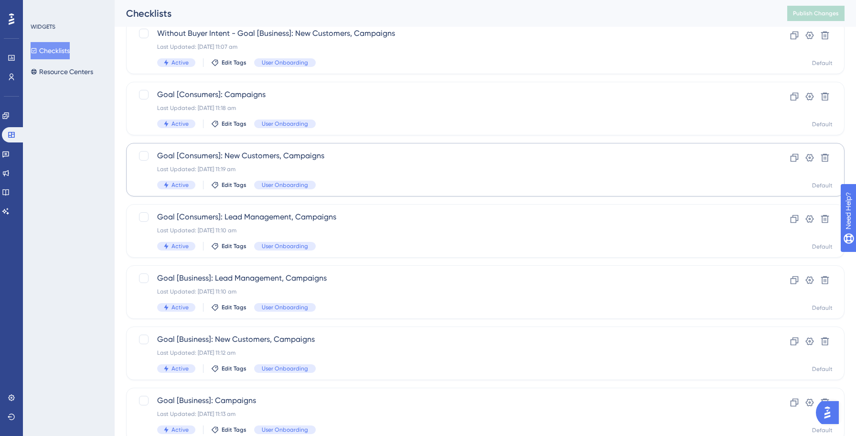
scroll to position [136, 0]
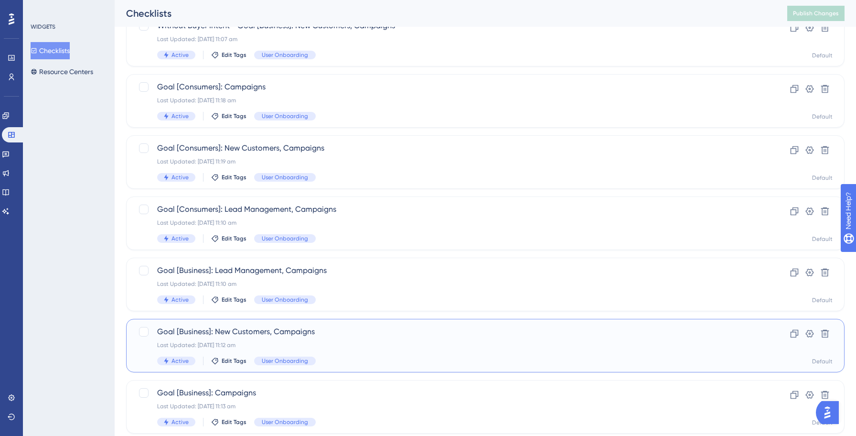
click at [353, 336] on span "Goal [Business]: New Customers, Campaigns" at bounding box center [447, 331] width 580 height 11
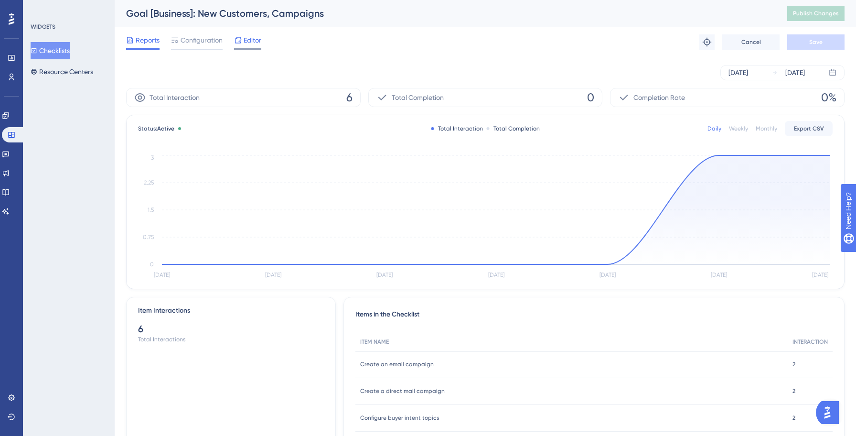
click at [247, 40] on span "Editor" at bounding box center [253, 39] width 18 height 11
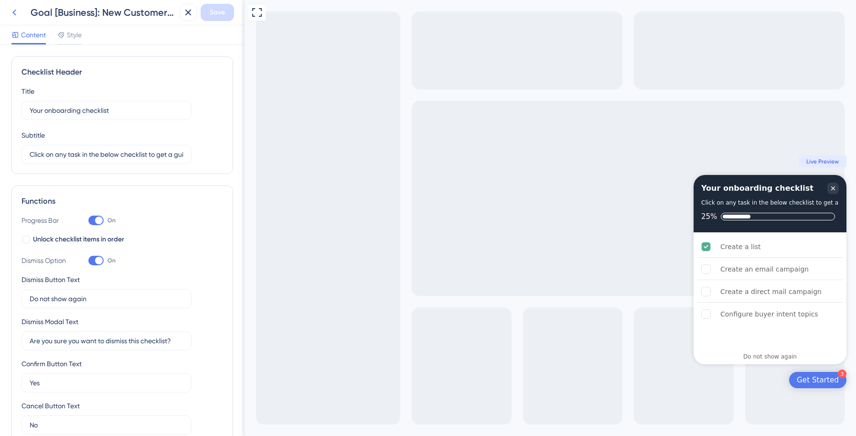
click at [14, 11] on icon at bounding box center [14, 13] width 4 height 6
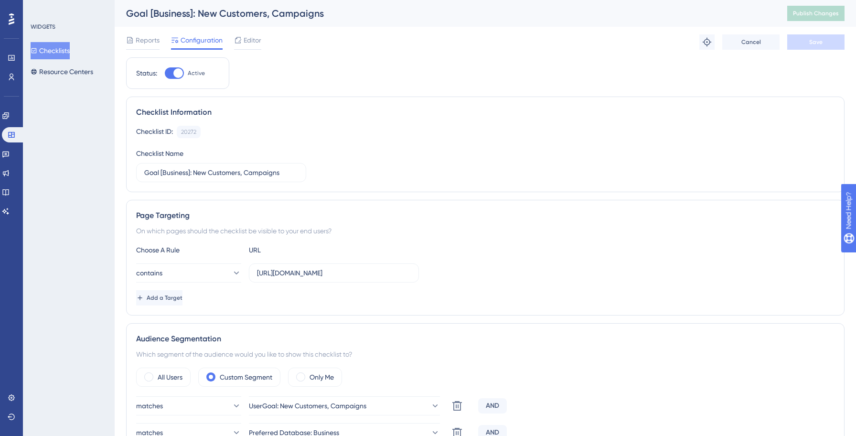
click at [61, 51] on button "Checklists" at bounding box center [50, 50] width 39 height 17
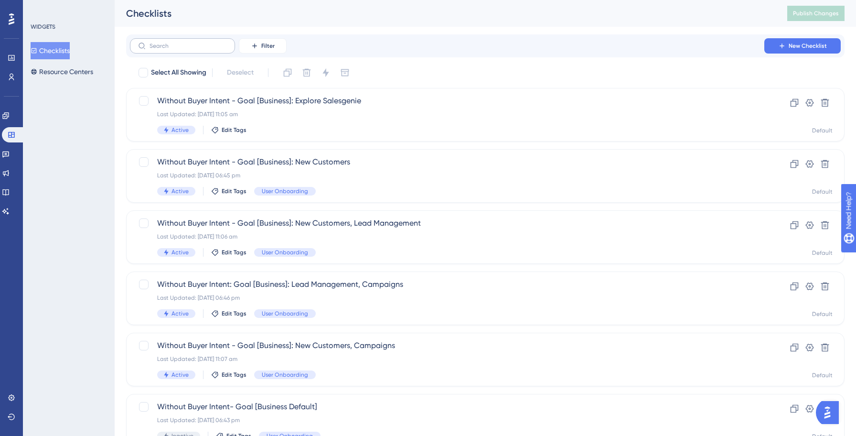
click at [168, 40] on label at bounding box center [182, 45] width 105 height 15
click at [168, 43] on input "text" at bounding box center [188, 46] width 77 height 7
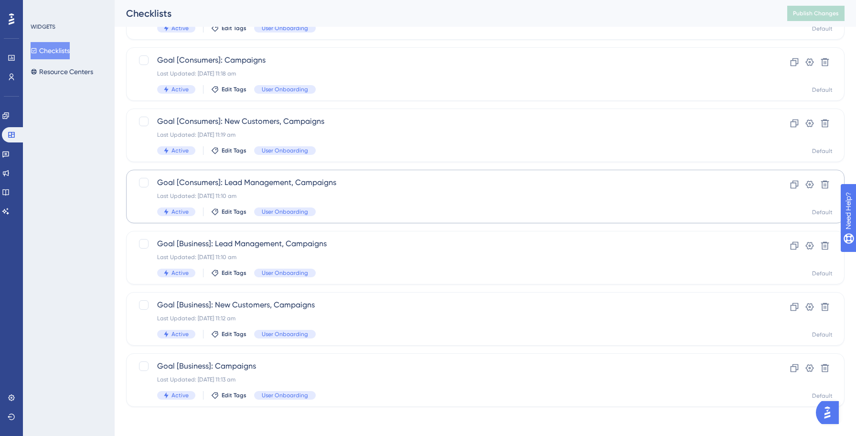
scroll to position [164, 0]
type input "campai"
click at [339, 369] on span "Goal [Business]: Campaigns" at bounding box center [447, 364] width 580 height 11
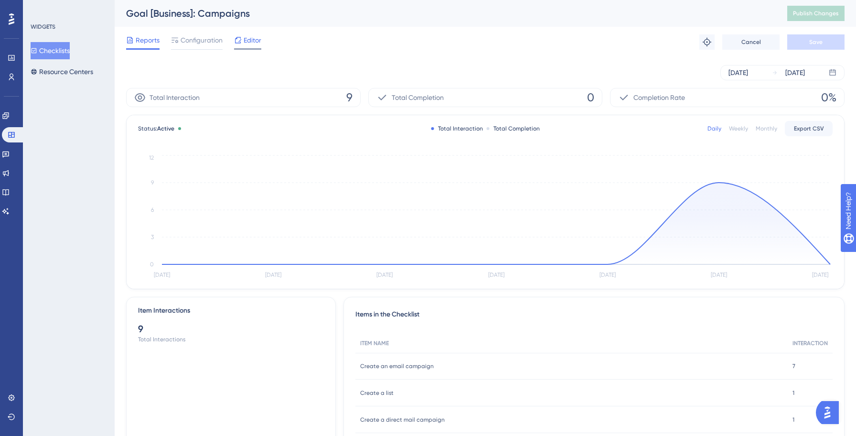
click at [243, 48] on div "Editor" at bounding box center [247, 41] width 27 height 15
